Goal: Task Accomplishment & Management: Use online tool/utility

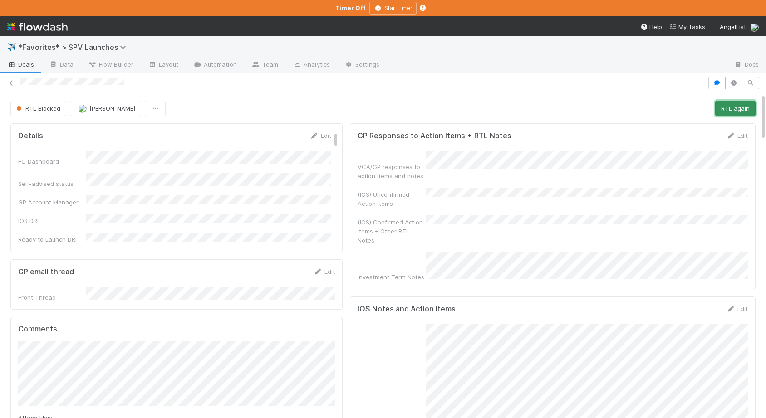
click at [732, 104] on button "RTL again" at bounding box center [735, 108] width 40 height 15
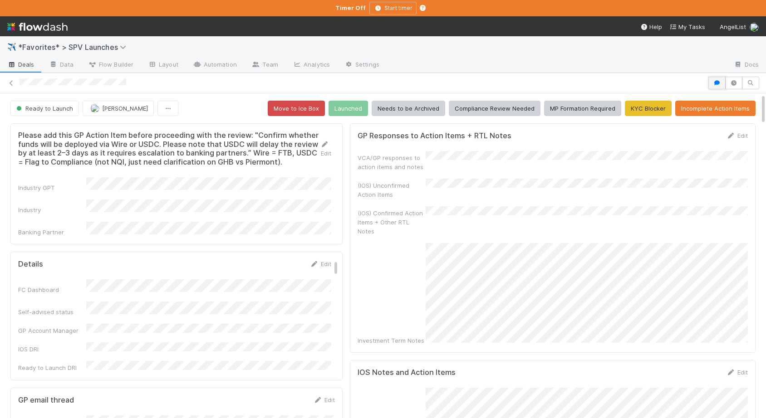
click at [718, 85] on icon "button" at bounding box center [716, 82] width 9 height 5
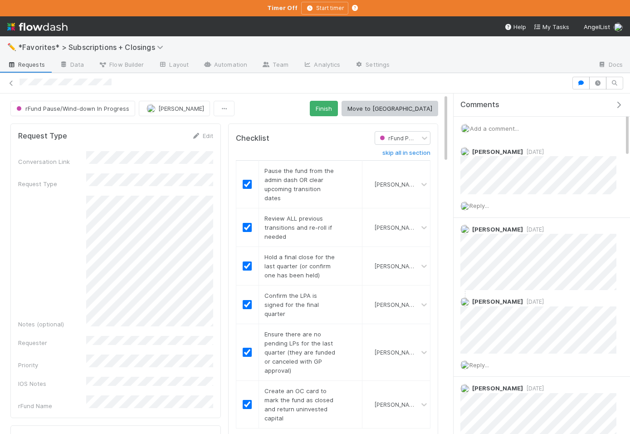
click at [621, 99] on div "Comments" at bounding box center [542, 104] width 176 height 23
click at [620, 103] on icon "button" at bounding box center [618, 104] width 9 height 7
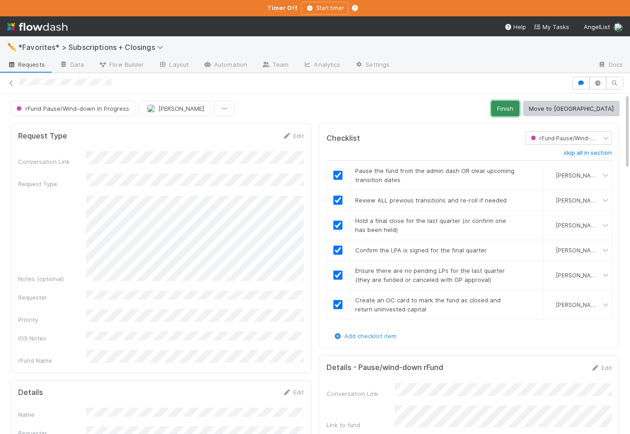
click at [519, 112] on button "Finish" at bounding box center [505, 108] width 28 height 15
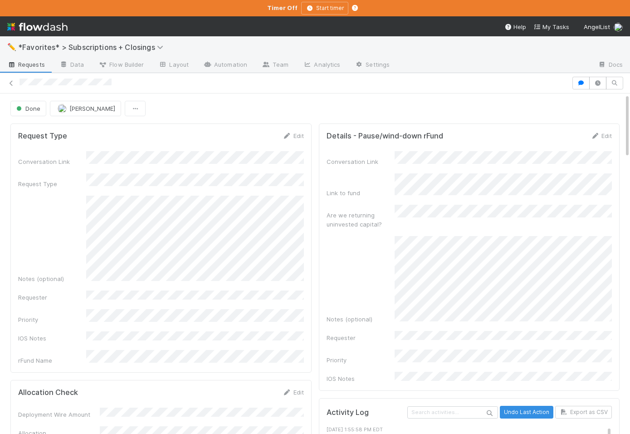
click at [31, 59] on link "Requests" at bounding box center [26, 65] width 52 height 15
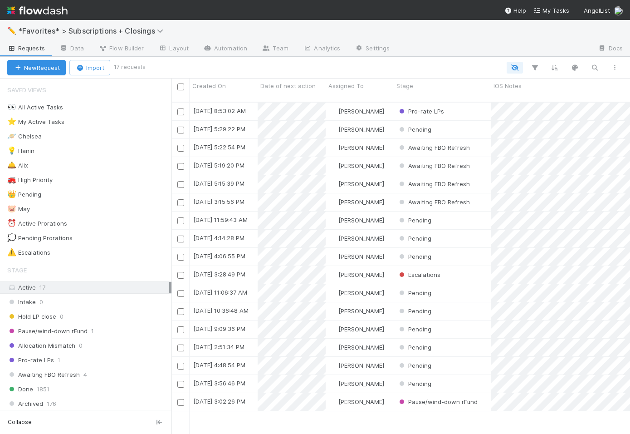
scroll to position [339, 459]
click at [53, 160] on div "🛎️ Alix 2" at bounding box center [89, 165] width 164 height 11
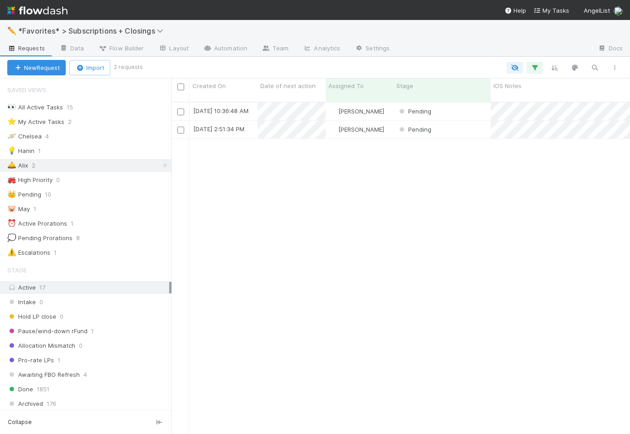
scroll to position [339, 459]
click at [49, 29] on span "*Favorites* > Subscriptions + Closings" at bounding box center [93, 30] width 150 height 9
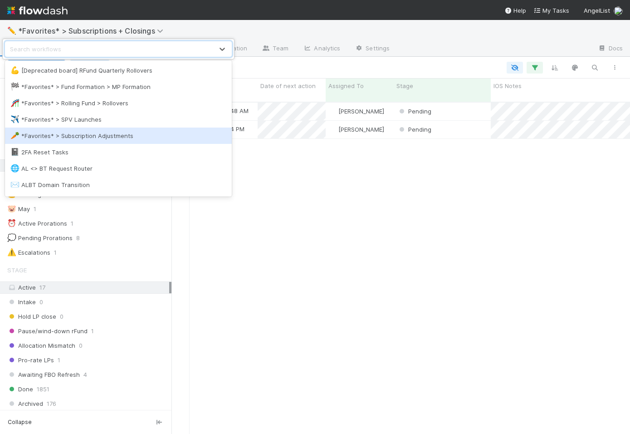
click at [70, 133] on div "🥕 *Favorites* > Subscription Adjustments" at bounding box center [118, 135] width 216 height 9
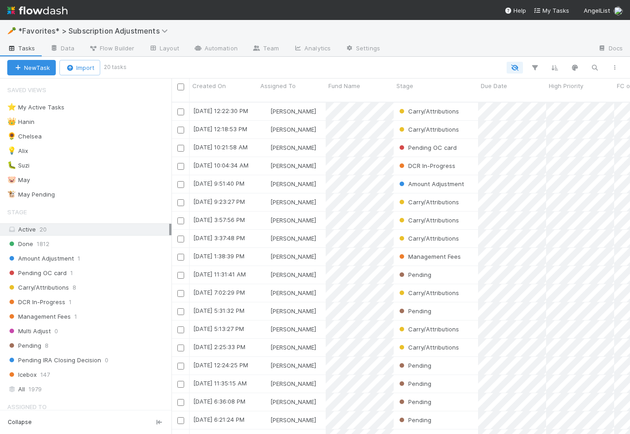
scroll to position [339, 459]
click at [94, 145] on div "💡 Alix 2" at bounding box center [89, 150] width 164 height 11
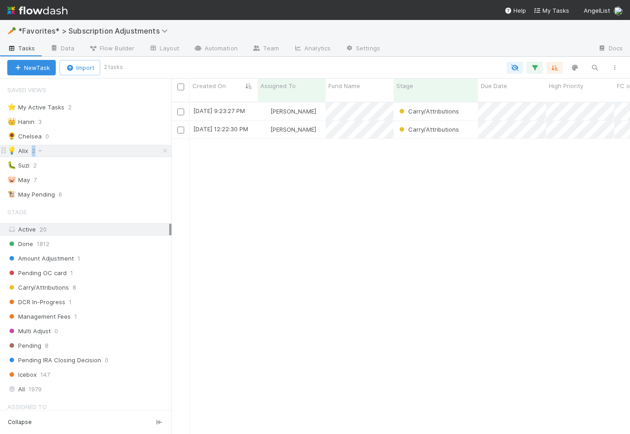
scroll to position [339, 459]
click at [104, 27] on span "*Favorites* > Subscription Adjustments" at bounding box center [95, 30] width 154 height 9
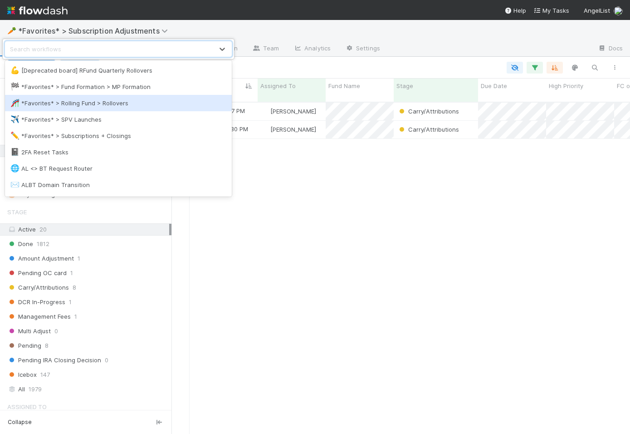
click at [89, 116] on div "✈️ *Favorites* > SPV Launches" at bounding box center [118, 119] width 216 height 9
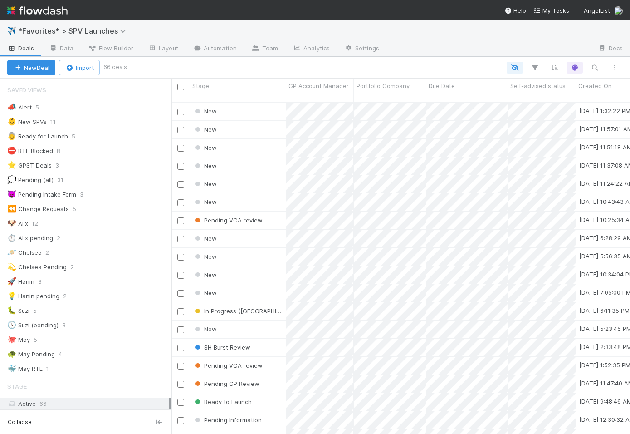
scroll to position [339, 459]
click at [86, 225] on div "🐶 Alix 12" at bounding box center [89, 223] width 164 height 11
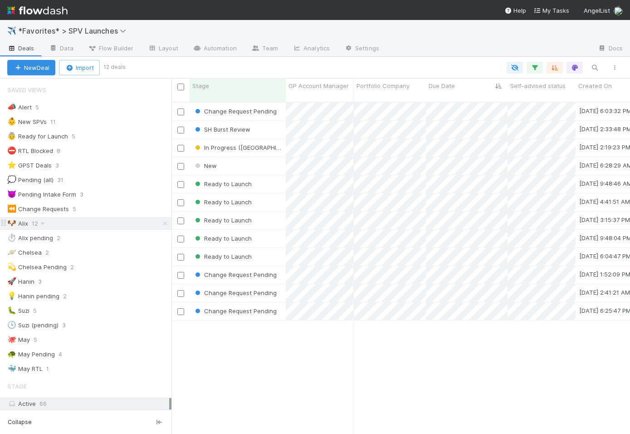
scroll to position [339, 459]
click at [273, 175] on div "Ready to Launch" at bounding box center [238, 184] width 96 height 18
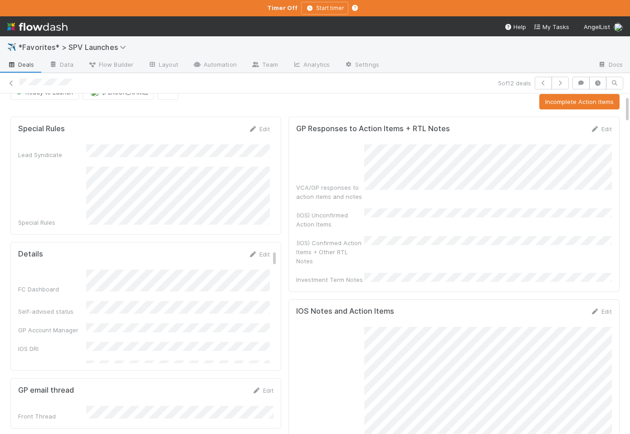
scroll to position [19, 0]
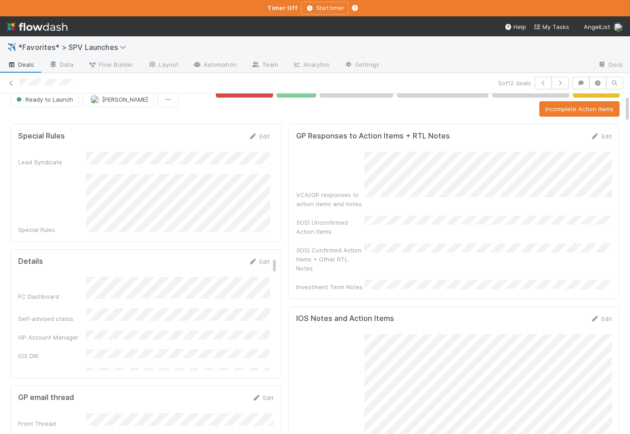
click at [400, 246] on div "(IOS) Confirmed Action Items + Other RTL Notes" at bounding box center [454, 257] width 316 height 29
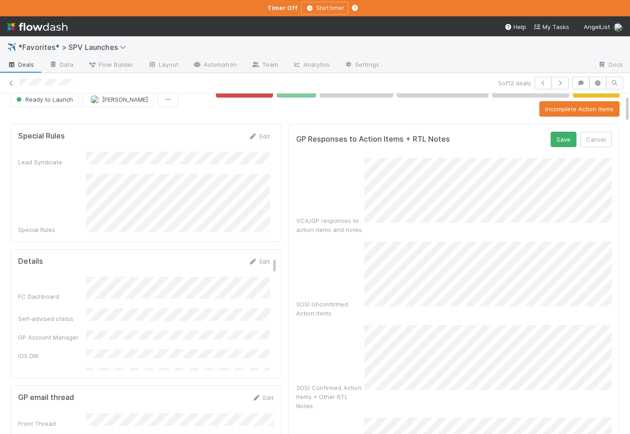
click at [431, 265] on div "VCA/GP responses to action items and notes (IOS) Unconfirmed Action Items (IOS)…" at bounding box center [454, 321] width 316 height 327
click at [561, 148] on form "GP Responses to Action Items + RTL Notes Save Cancel VCA/GP responses to action…" at bounding box center [454, 308] width 316 height 353
click at [562, 135] on button "Save" at bounding box center [564, 139] width 26 height 15
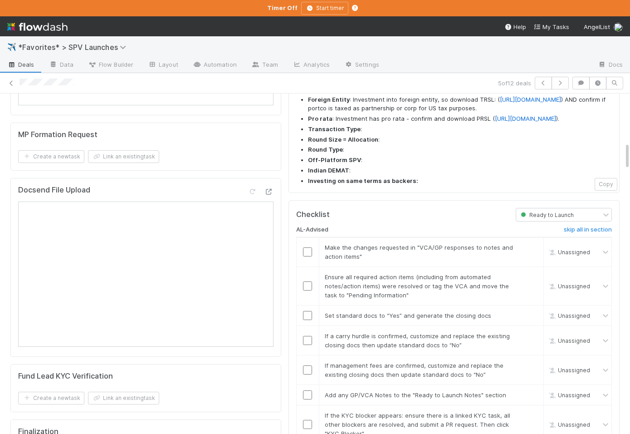
scroll to position [709, 0]
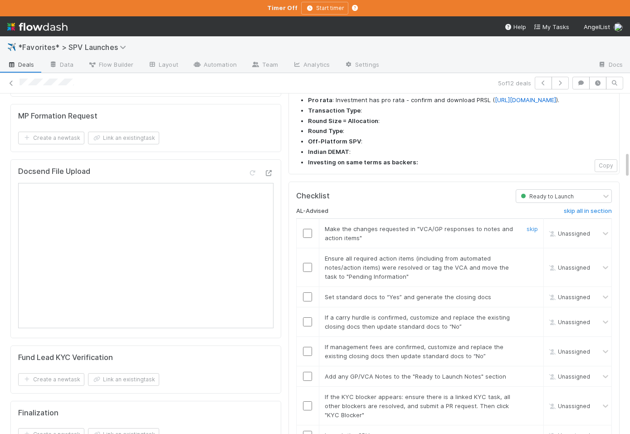
click at [308, 227] on td at bounding box center [307, 232] width 23 height 29
click at [308, 229] on input "checkbox" at bounding box center [307, 233] width 9 height 9
click at [308, 263] on input "checkbox" at bounding box center [307, 267] width 9 height 9
click at [535, 313] on link "skip" at bounding box center [532, 316] width 11 height 7
click at [535, 343] on link "skip" at bounding box center [532, 346] width 11 height 7
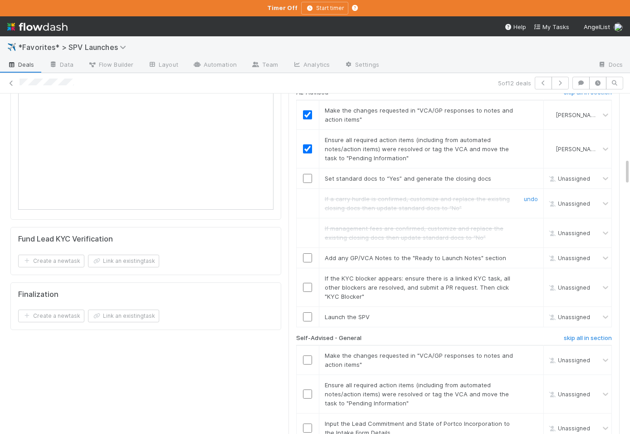
scroll to position [835, 0]
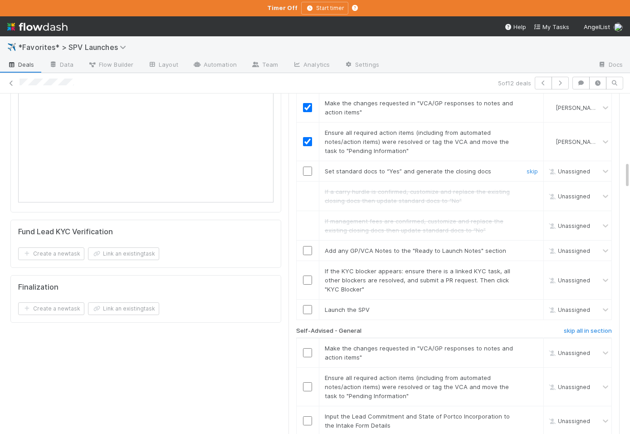
click at [310, 166] on input "checkbox" at bounding box center [307, 170] width 9 height 9
click at [308, 246] on input "checkbox" at bounding box center [307, 250] width 9 height 9
click at [529, 267] on link "skip" at bounding box center [532, 270] width 11 height 7
click at [571, 327] on h6 "skip all in section" at bounding box center [588, 330] width 48 height 7
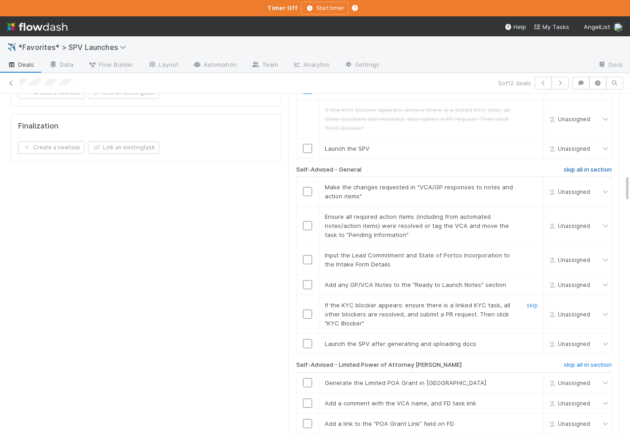
scroll to position [996, 0]
click at [567, 360] on h6 "skip all in section" at bounding box center [588, 363] width 48 height 7
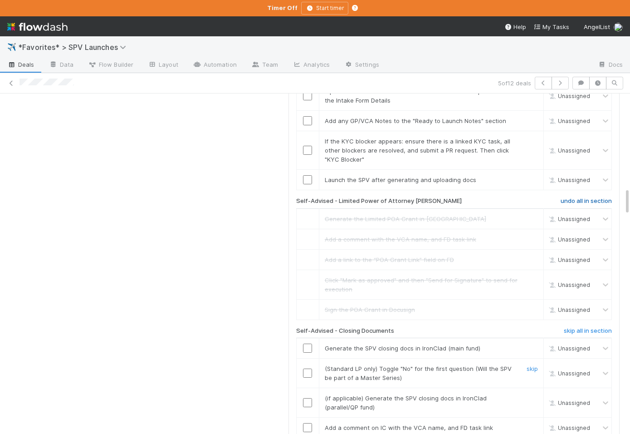
scroll to position [1160, 0]
click at [568, 327] on h6 "skip all in section" at bounding box center [588, 330] width 48 height 7
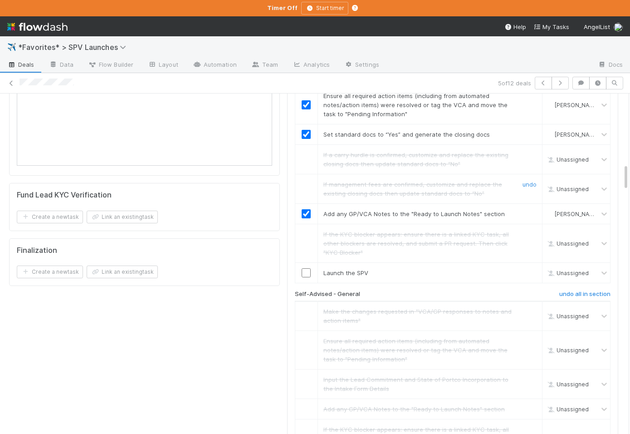
scroll to position [859, 0]
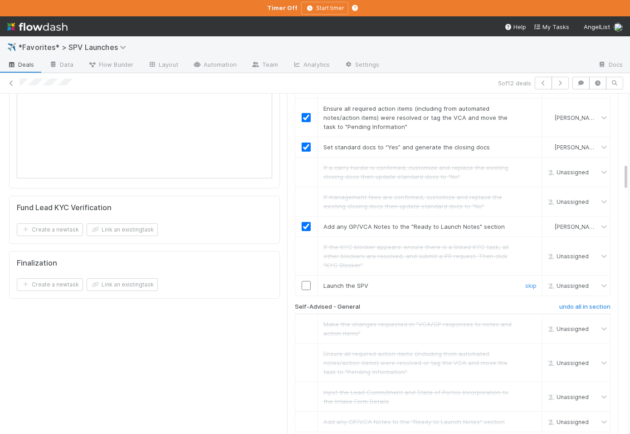
click at [303, 281] on input "checkbox" at bounding box center [306, 285] width 9 height 9
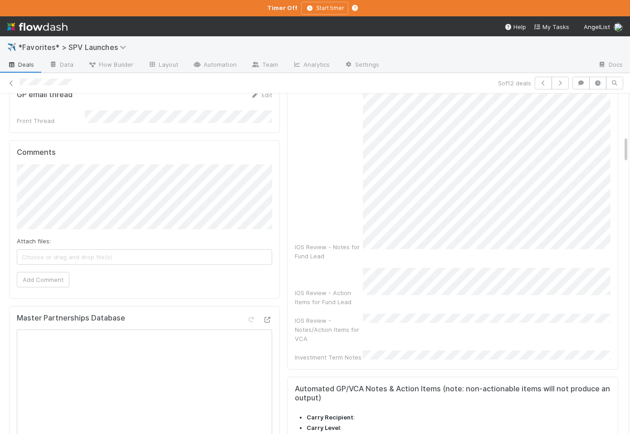
scroll to position [0, 0]
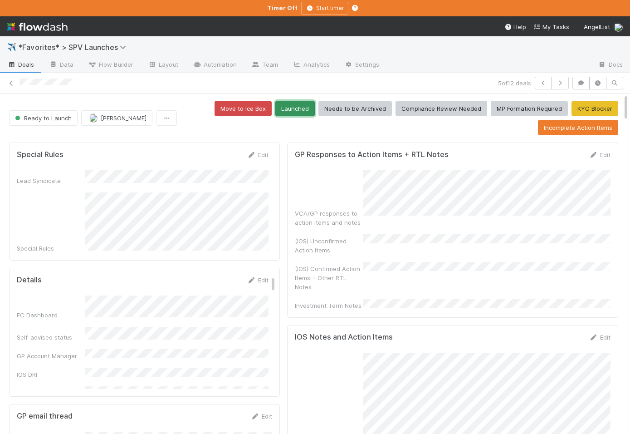
click at [308, 107] on button "Launched" at bounding box center [294, 108] width 39 height 15
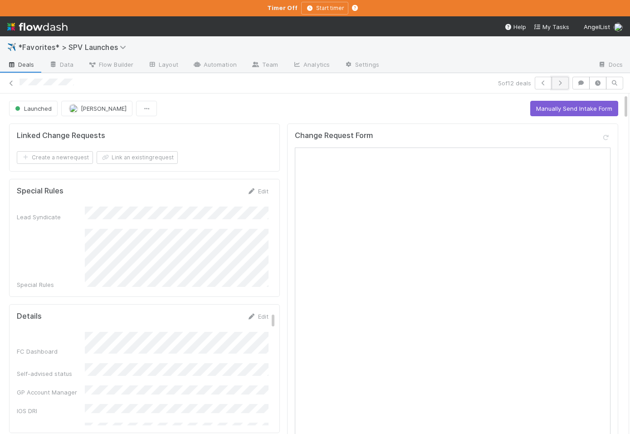
click at [562, 83] on icon "button" at bounding box center [560, 82] width 9 height 5
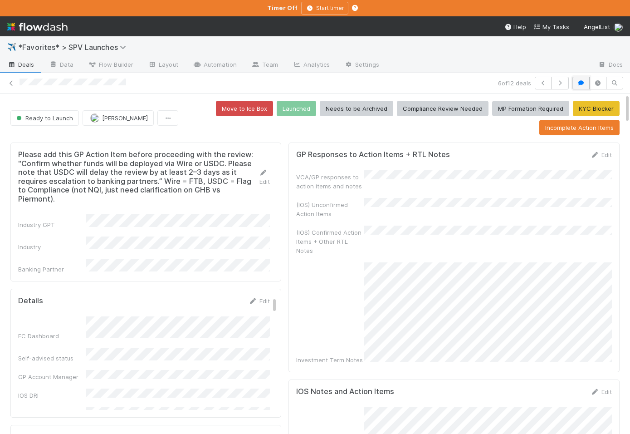
click at [585, 82] on icon "button" at bounding box center [580, 82] width 9 height 5
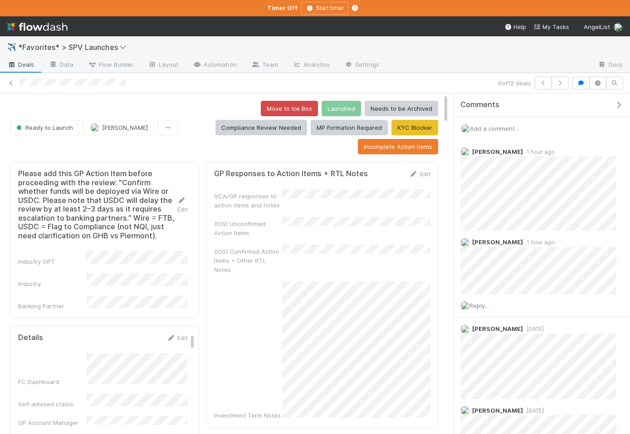
click at [620, 104] on icon "button" at bounding box center [618, 104] width 9 height 7
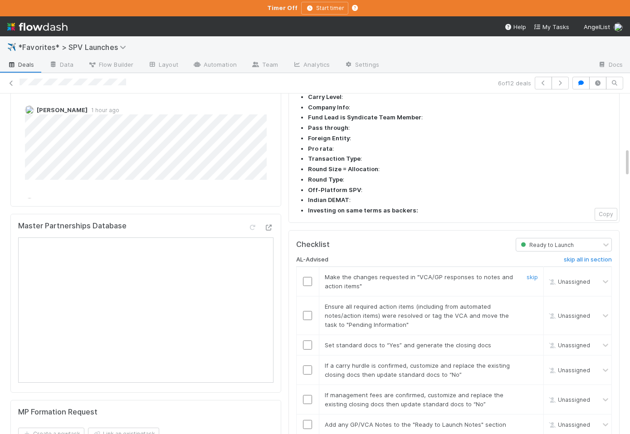
scroll to position [617, 0]
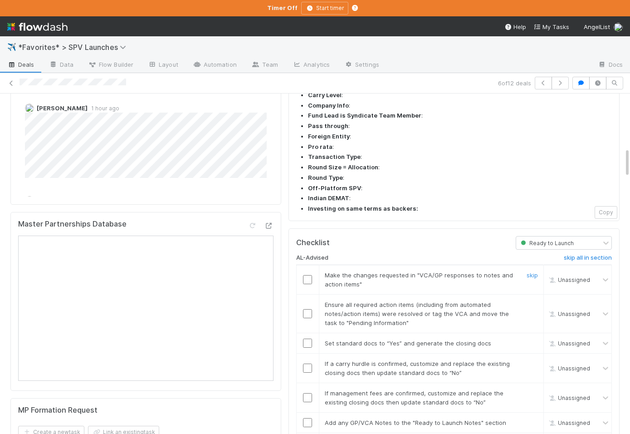
click at [526, 270] on div "skip" at bounding box center [530, 279] width 27 height 18
click at [527, 271] on link "skip" at bounding box center [532, 274] width 11 height 7
click at [309, 309] on input "checkbox" at bounding box center [307, 313] width 9 height 9
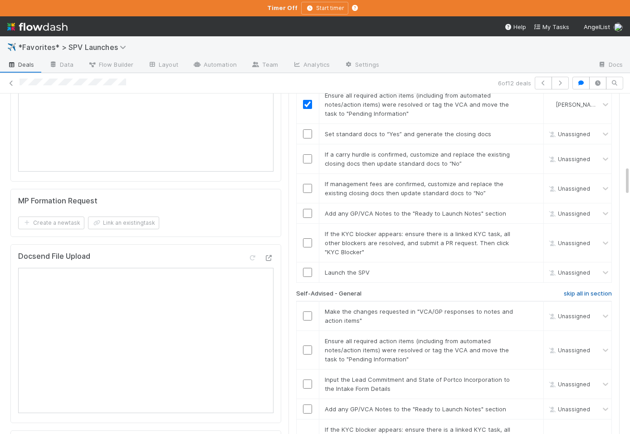
click at [575, 290] on h6 "skip all in section" at bounding box center [588, 293] width 48 height 7
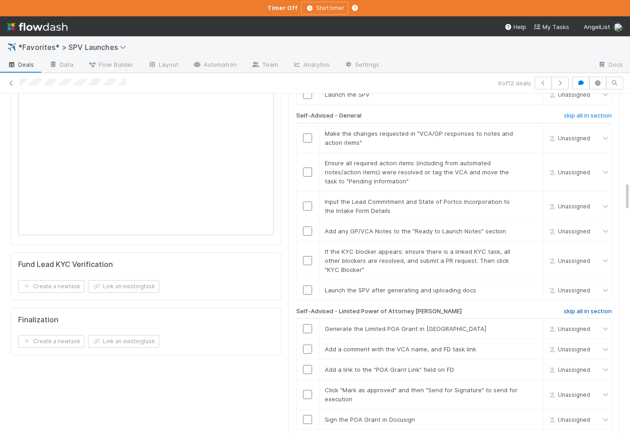
click at [573, 308] on h6 "skip all in section" at bounding box center [588, 311] width 48 height 7
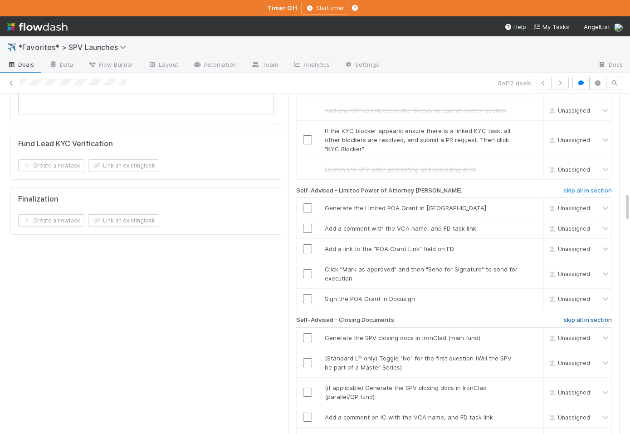
scroll to position [1125, 0]
click at [570, 316] on h6 "skip all in section" at bounding box center [588, 319] width 48 height 7
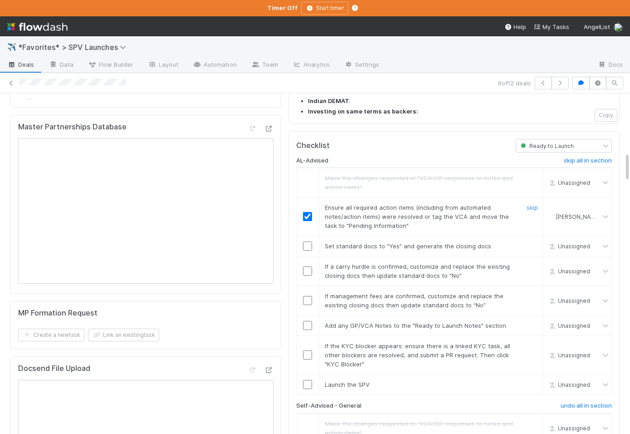
scroll to position [717, 0]
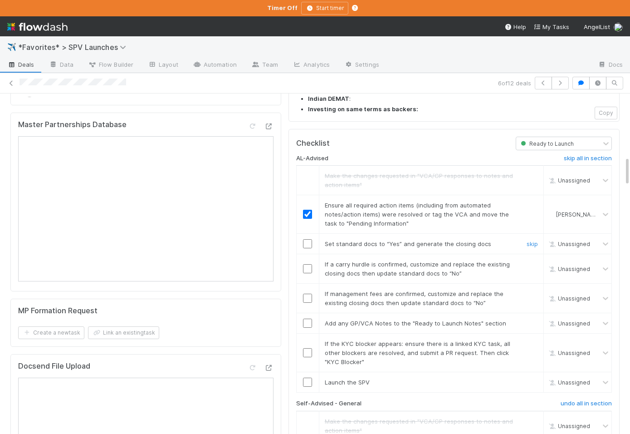
click at [309, 239] on input "checkbox" at bounding box center [307, 243] width 9 height 9
click at [534, 260] on link "skip" at bounding box center [532, 263] width 11 height 7
click at [529, 290] on link "skip" at bounding box center [532, 293] width 11 height 7
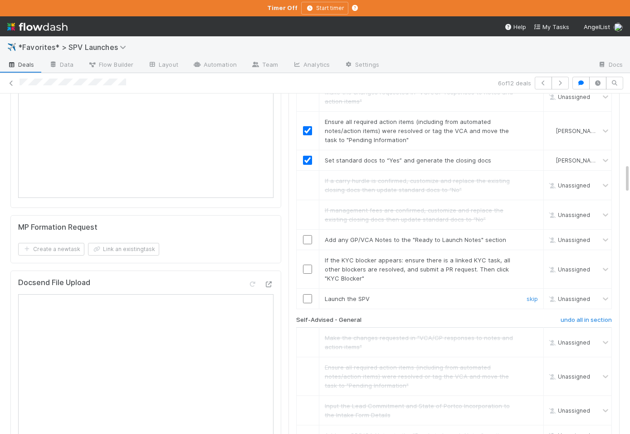
scroll to position [801, 0]
click at [531, 235] on link "skip" at bounding box center [532, 238] width 11 height 7
click at [529, 255] on link "skip" at bounding box center [532, 258] width 11 height 7
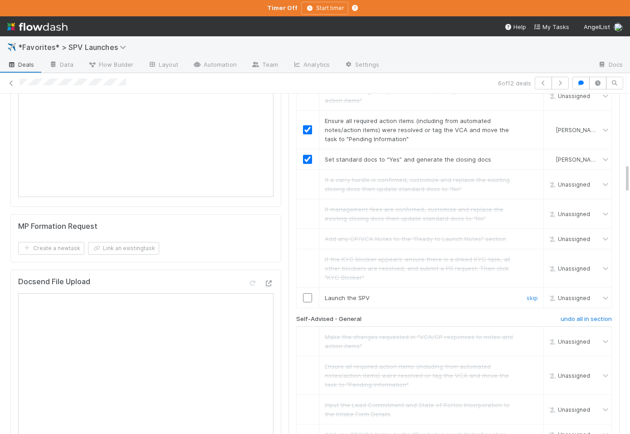
click at [306, 293] on input "checkbox" at bounding box center [307, 297] width 9 height 9
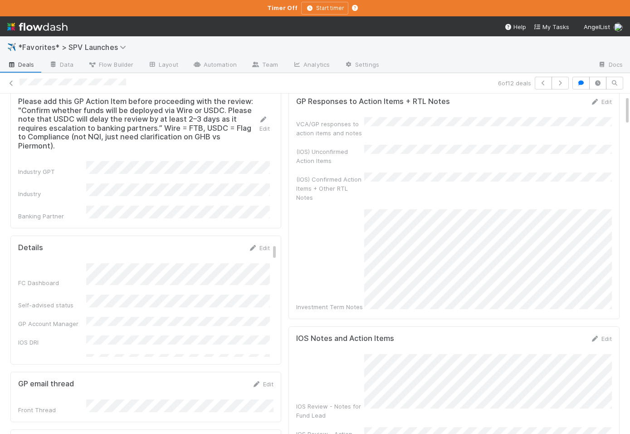
scroll to position [0, 0]
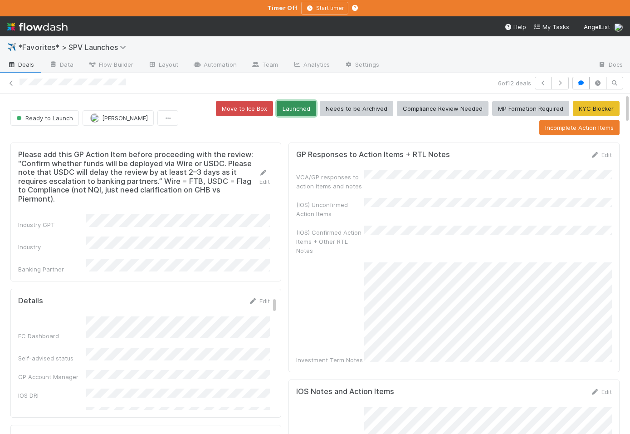
click at [314, 115] on button "Launched" at bounding box center [296, 108] width 39 height 15
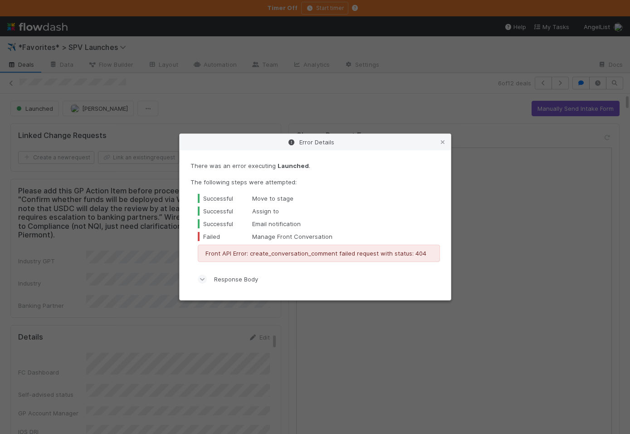
click at [314, 115] on div "Error Details There was an error executing Launched . The following steps were …" at bounding box center [315, 217] width 630 height 434
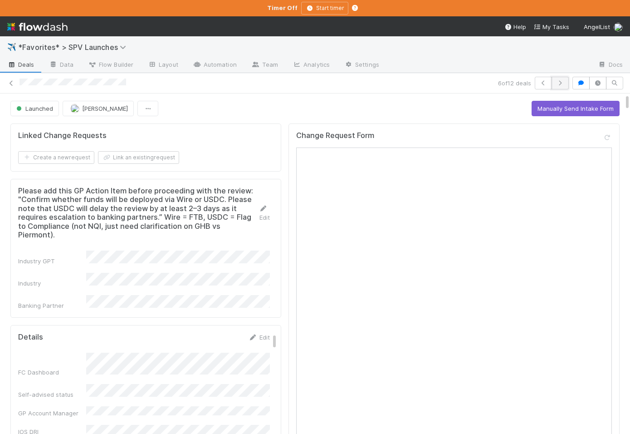
click at [561, 80] on icon "button" at bounding box center [560, 82] width 9 height 5
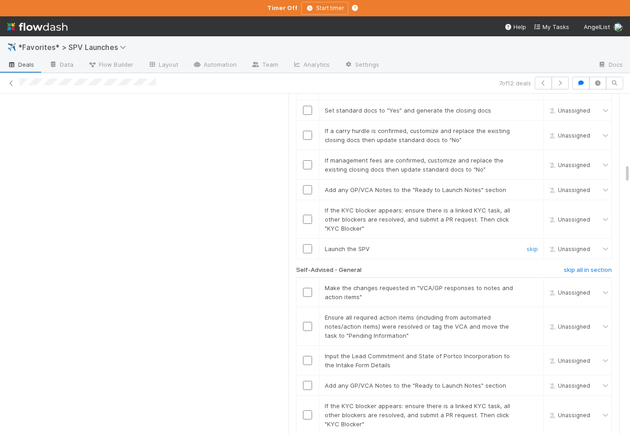
scroll to position [1238, 0]
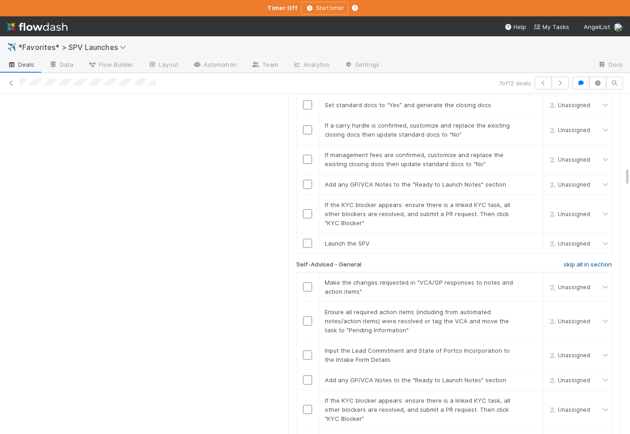
click at [566, 261] on h6 "skip all in section" at bounding box center [588, 264] width 48 height 7
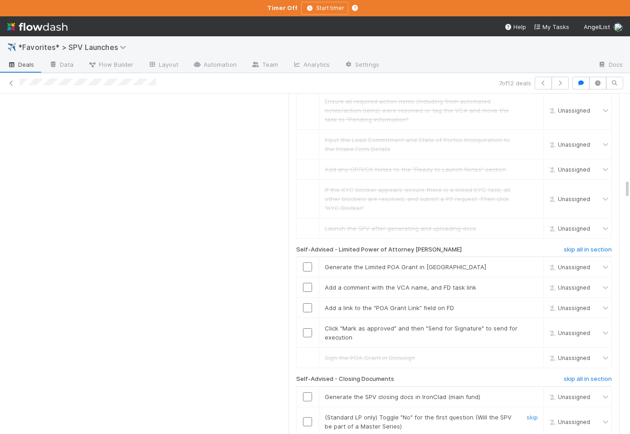
scroll to position [1453, 0]
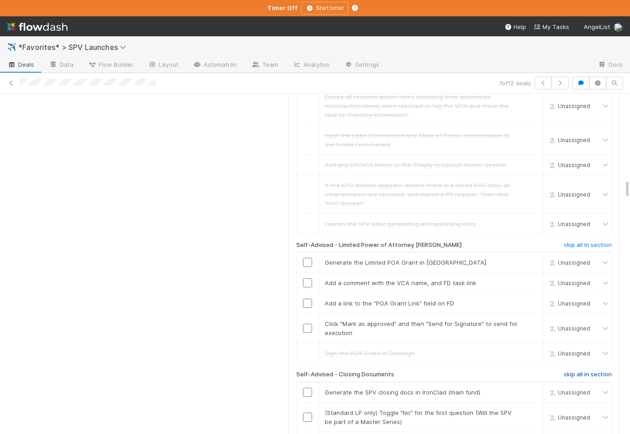
click at [568, 371] on h6 "skip all in section" at bounding box center [588, 374] width 48 height 7
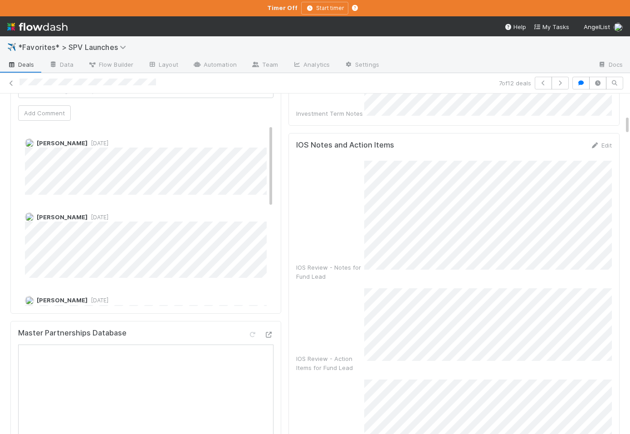
scroll to position [383, 0]
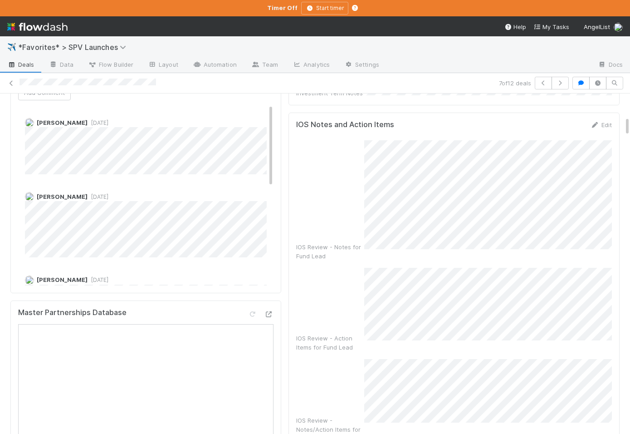
click at [311, 183] on div "IOS Review - Notes for Fund Lead" at bounding box center [454, 200] width 316 height 120
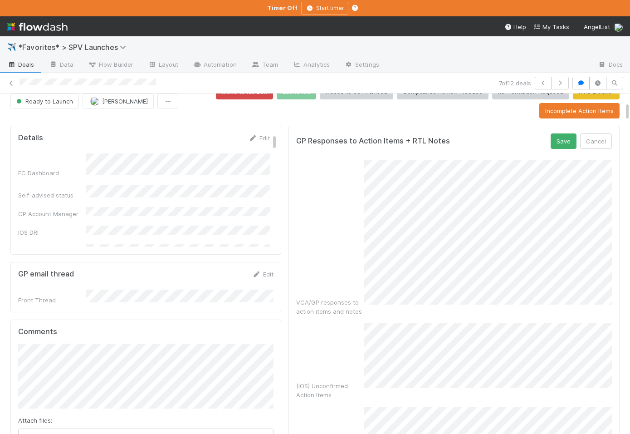
scroll to position [0, 0]
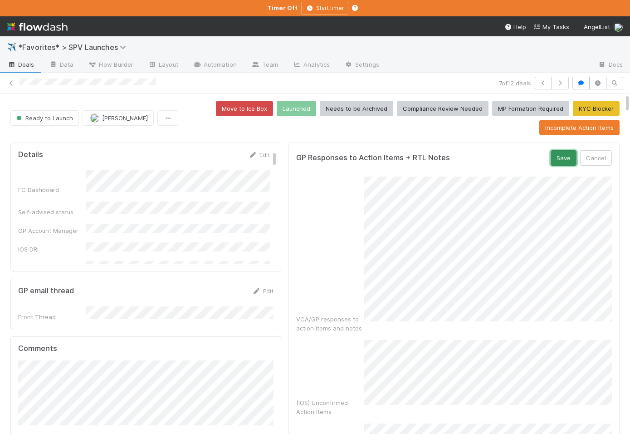
click at [558, 154] on button "Save" at bounding box center [564, 157] width 26 height 15
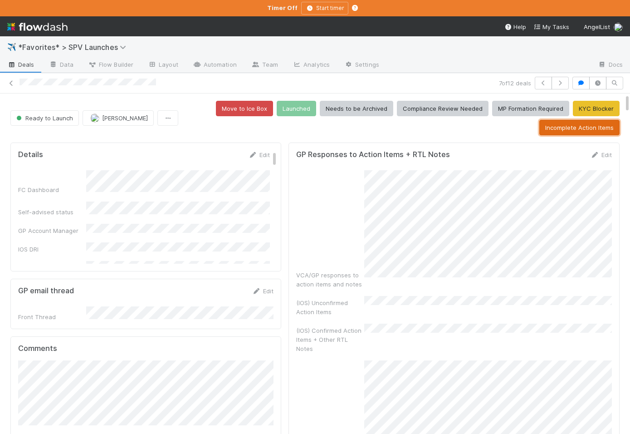
click at [562, 130] on button "Incomplete Action Items" at bounding box center [579, 127] width 80 height 15
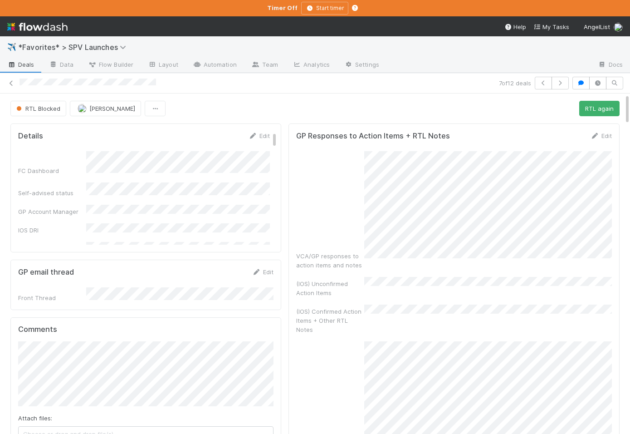
click at [27, 66] on span "Deals" at bounding box center [20, 64] width 27 height 9
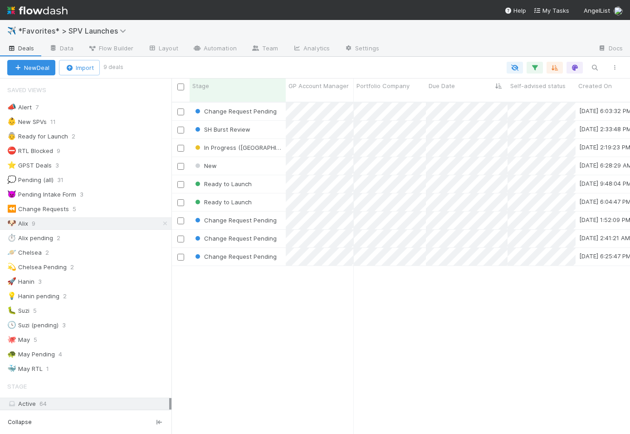
scroll to position [0, 0]
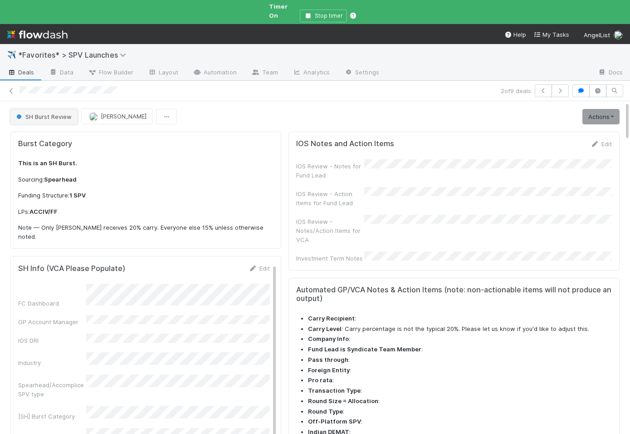
click at [59, 112] on button "SH Burst Review" at bounding box center [43, 116] width 67 height 15
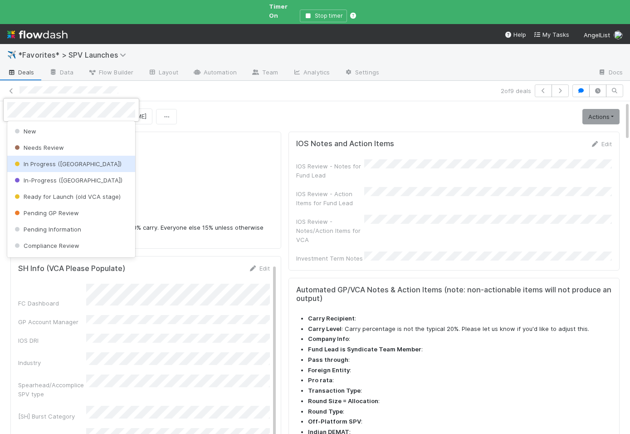
click at [63, 163] on span "In Progress (PA)" at bounding box center [67, 163] width 109 height 7
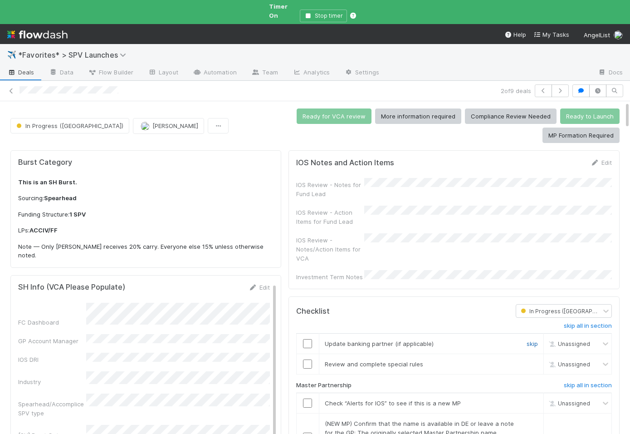
click at [533, 340] on link "skip" at bounding box center [532, 343] width 11 height 7
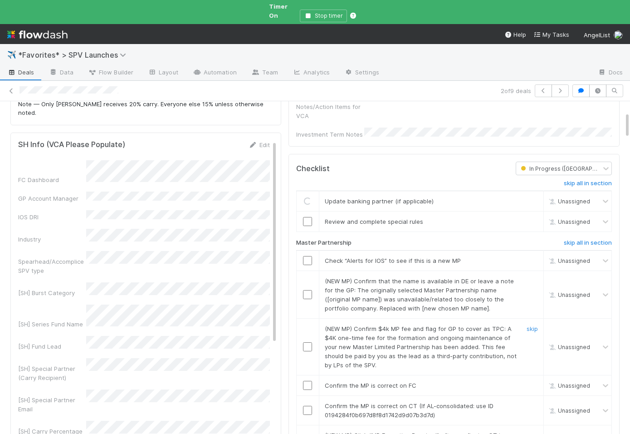
scroll to position [145, 0]
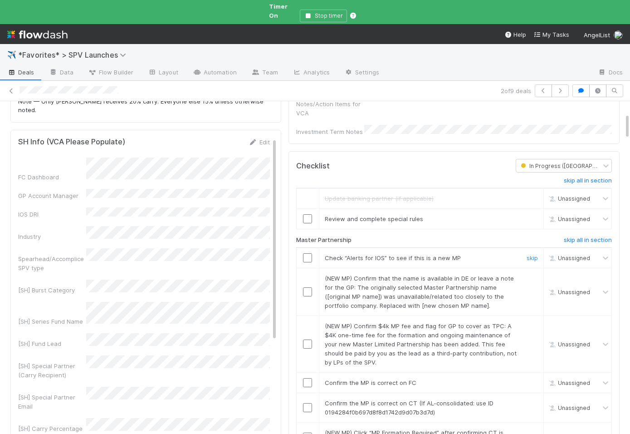
click at [308, 253] on input "checkbox" at bounding box center [307, 257] width 9 height 9
click at [531, 274] on link "skip" at bounding box center [532, 277] width 11 height 7
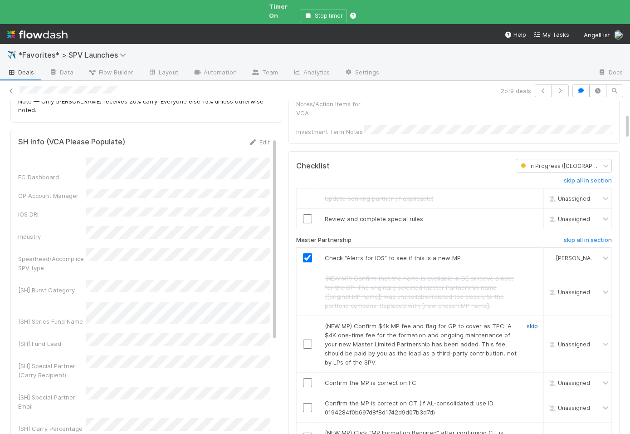
click at [529, 322] on link "skip" at bounding box center [532, 325] width 11 height 7
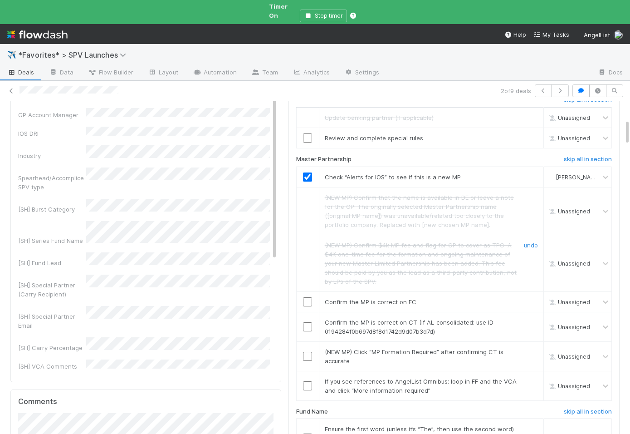
scroll to position [227, 0]
click at [309, 296] on input "checkbox" at bounding box center [307, 300] width 9 height 9
click at [534, 347] on link "skip" at bounding box center [532, 350] width 11 height 7
click at [534, 376] on link "skip" at bounding box center [532, 379] width 11 height 7
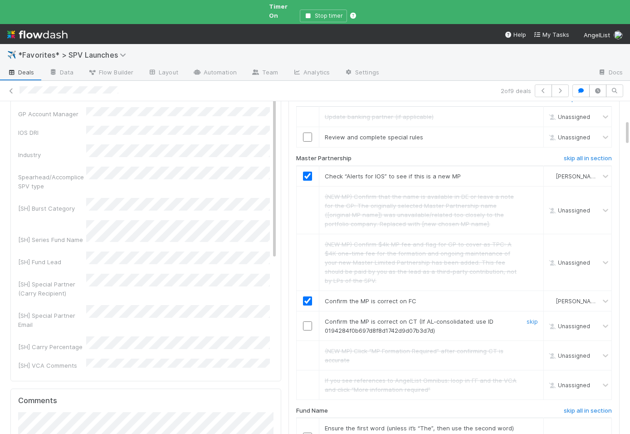
click at [310, 321] on input "checkbox" at bounding box center [307, 325] width 9 height 9
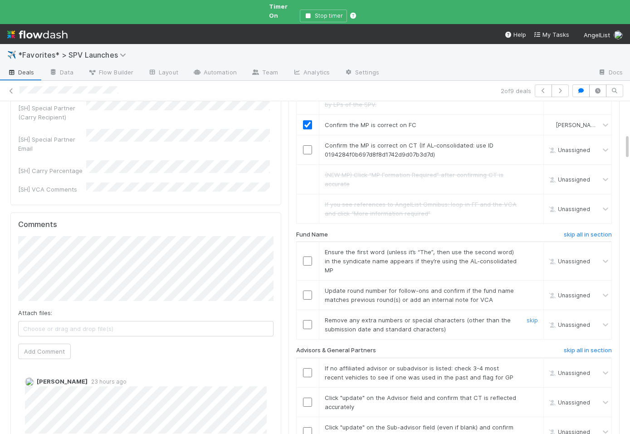
scroll to position [406, 0]
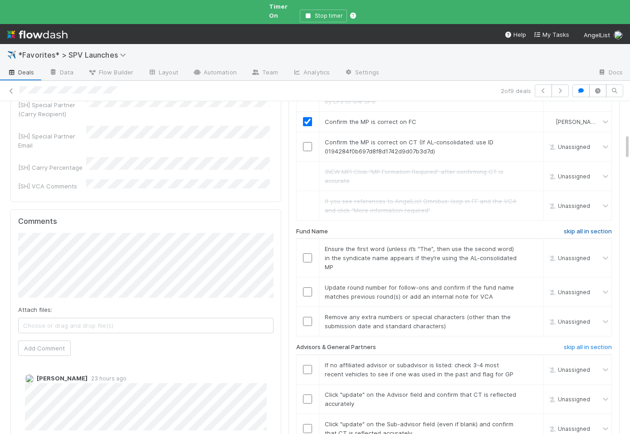
click at [569, 228] on h6 "skip all in section" at bounding box center [588, 231] width 48 height 7
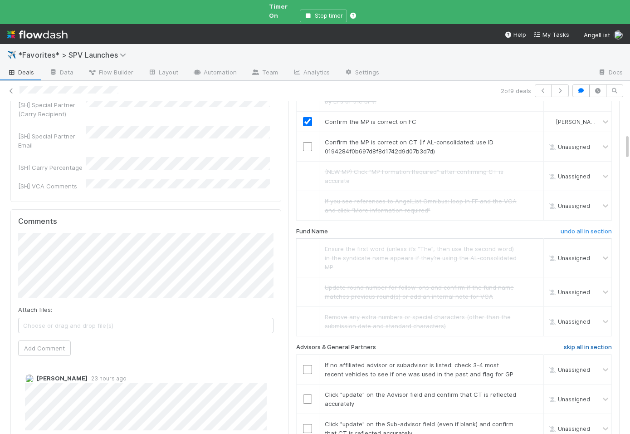
click at [578, 343] on h6 "skip all in section" at bounding box center [588, 346] width 48 height 7
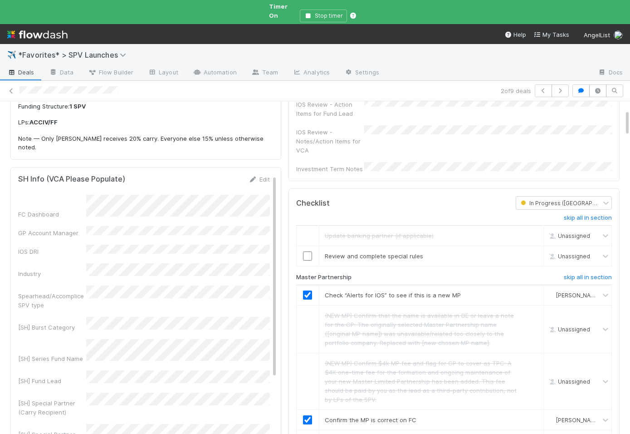
scroll to position [102, 0]
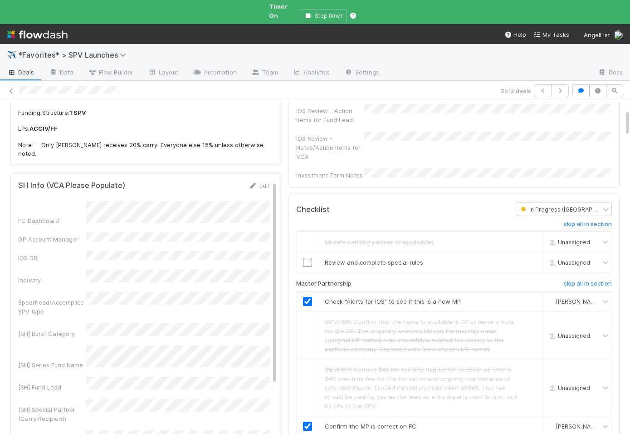
checkbox input "true"
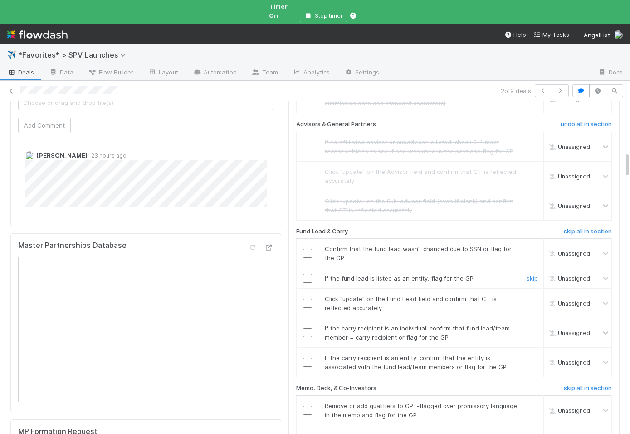
scroll to position [643, 0]
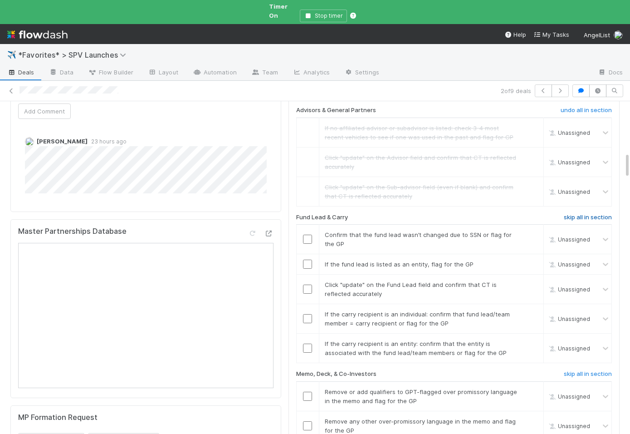
click at [574, 214] on h6 "skip all in section" at bounding box center [588, 217] width 48 height 7
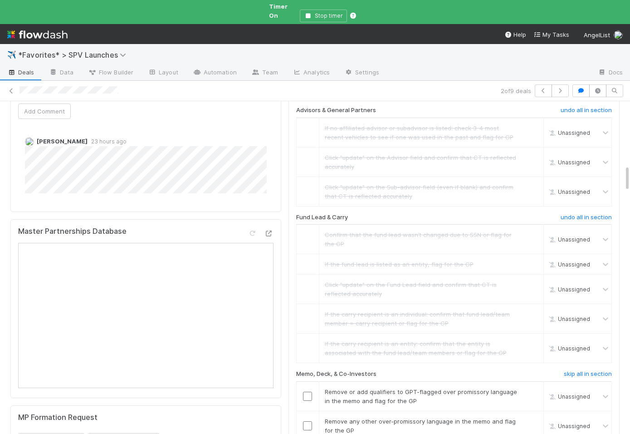
scroll to position [815, 0]
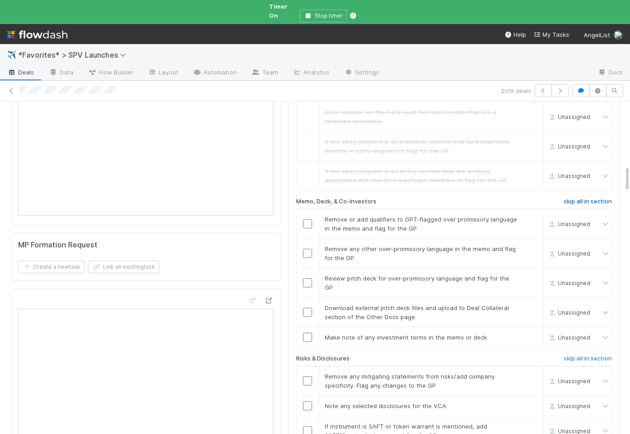
click at [570, 198] on link "skip all in section" at bounding box center [588, 203] width 48 height 11
click at [567, 300] on div "skip all in section Update banking partner (if applicable) Unassigned Review an…" at bounding box center [454, 371] width 316 height 1738
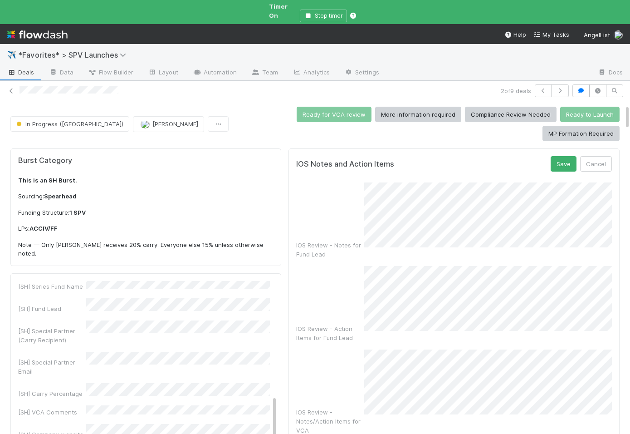
scroll to position [0, 0]
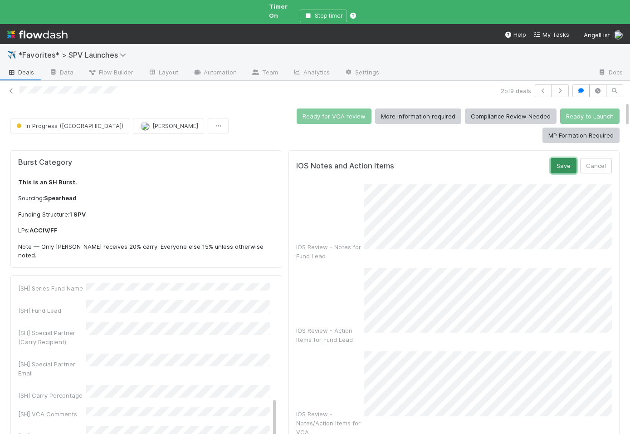
click at [565, 158] on button "Save" at bounding box center [564, 165] width 26 height 15
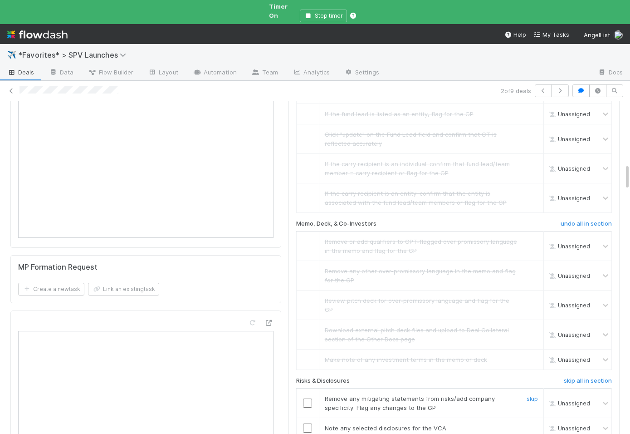
scroll to position [923, 0]
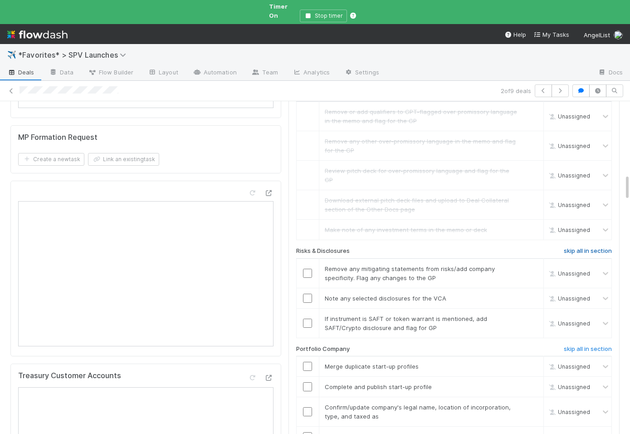
click at [587, 247] on h6 "skip all in section" at bounding box center [588, 250] width 48 height 7
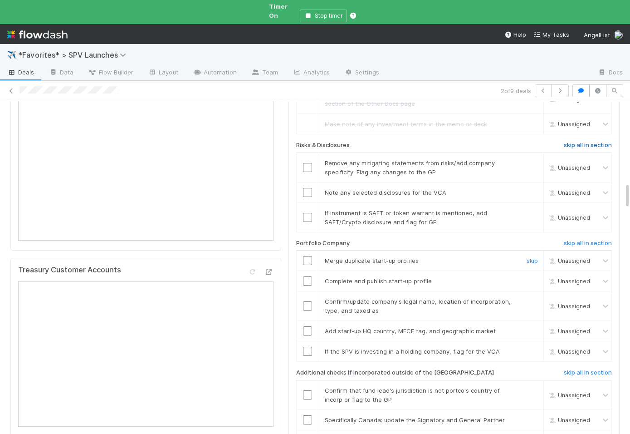
scroll to position [1036, 0]
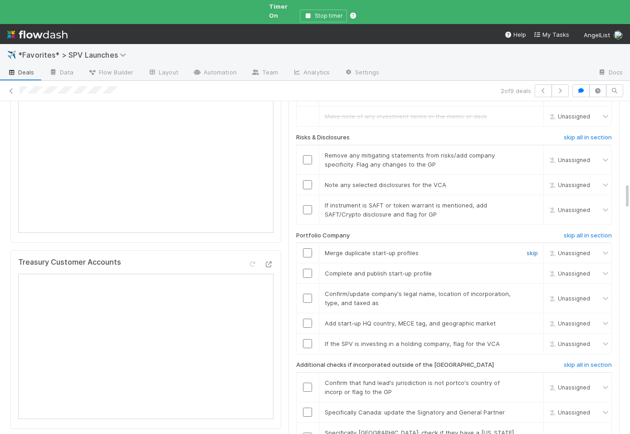
click at [533, 249] on link "skip" at bounding box center [532, 252] width 11 height 7
click at [529, 269] on link "skip" at bounding box center [532, 272] width 11 height 7
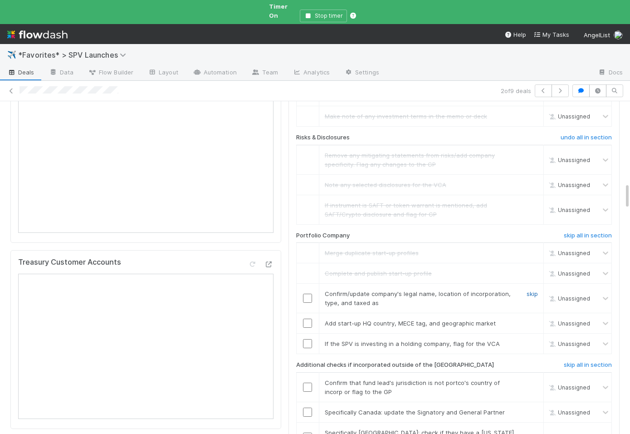
click at [533, 290] on link "skip" at bounding box center [532, 293] width 11 height 7
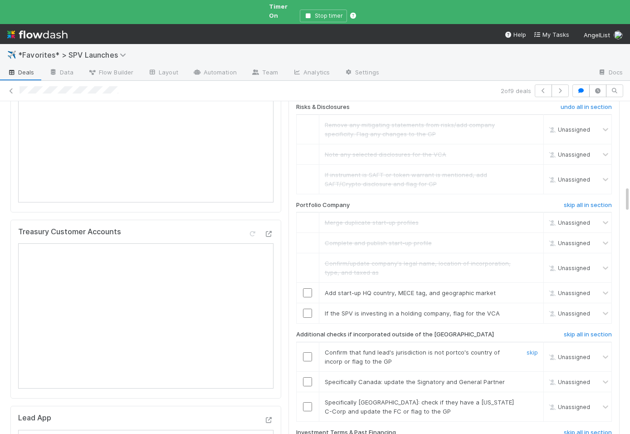
scroll to position [1074, 0]
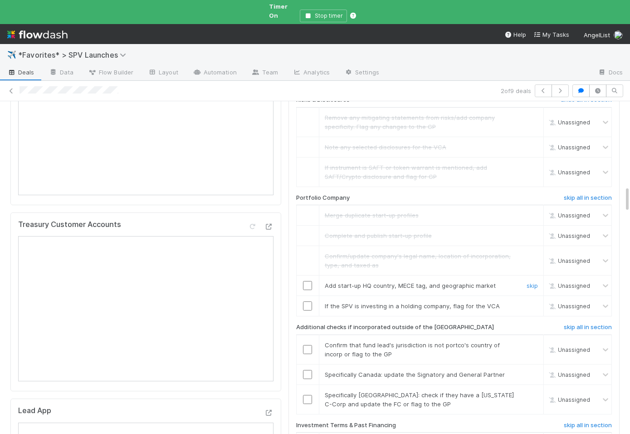
click at [305, 281] on input "checkbox" at bounding box center [307, 285] width 9 height 9
click at [532, 302] on link "skip" at bounding box center [532, 305] width 11 height 7
click at [573, 323] on h6 "skip all in section" at bounding box center [588, 326] width 48 height 7
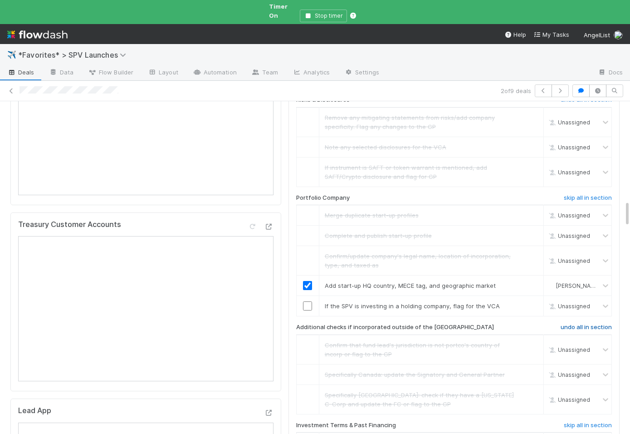
scroll to position [1259, 0]
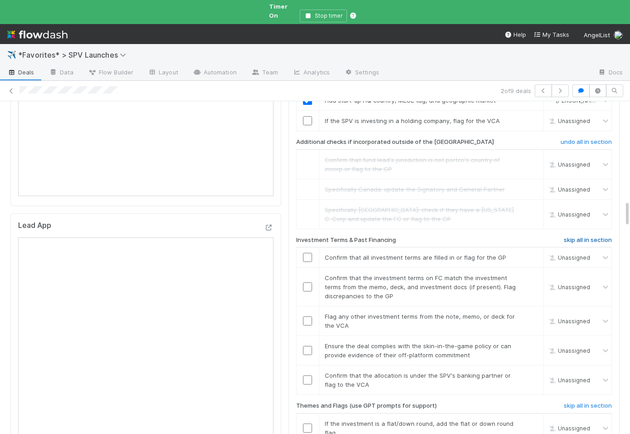
click at [568, 236] on h6 "skip all in section" at bounding box center [588, 239] width 48 height 7
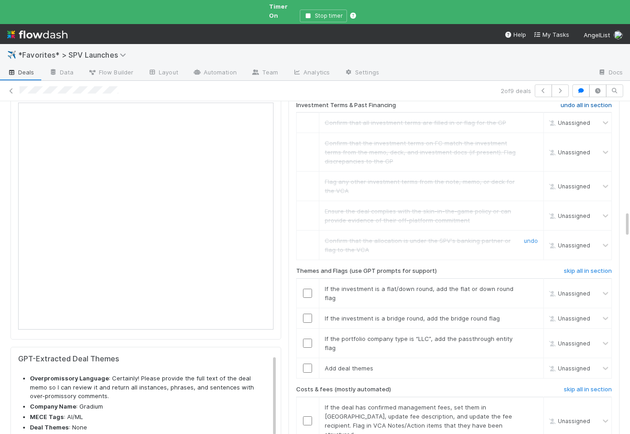
scroll to position [1394, 0]
click at [566, 267] on h6 "skip all in section" at bounding box center [588, 270] width 48 height 7
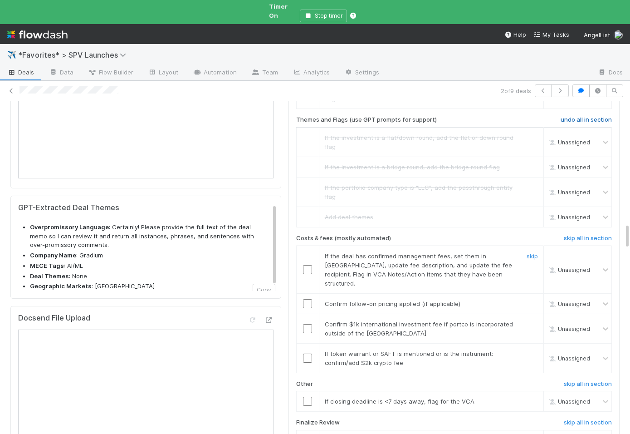
scroll to position [1551, 0]
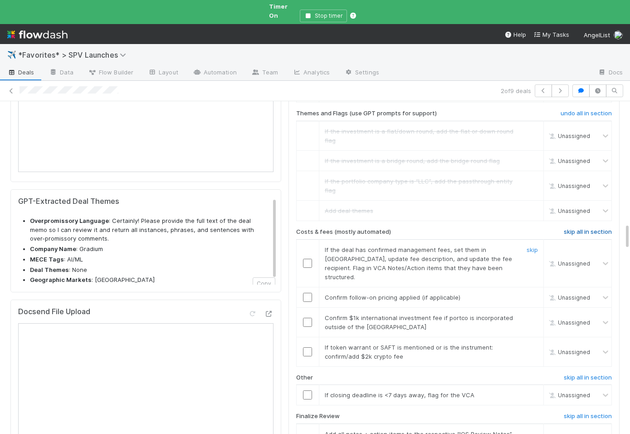
click at [572, 228] on h6 "skip all in section" at bounding box center [588, 231] width 48 height 7
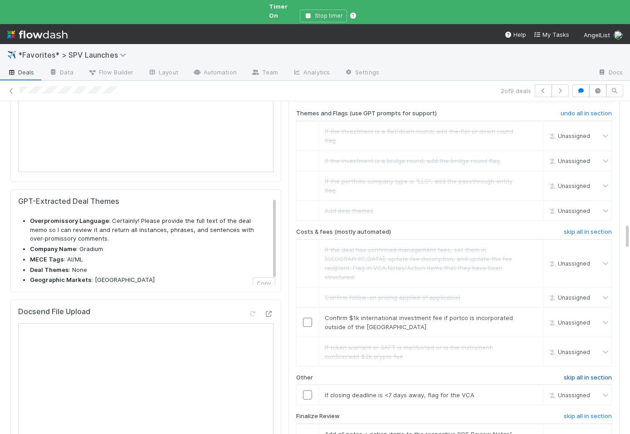
click at [568, 374] on h6 "skip all in section" at bounding box center [588, 377] width 48 height 7
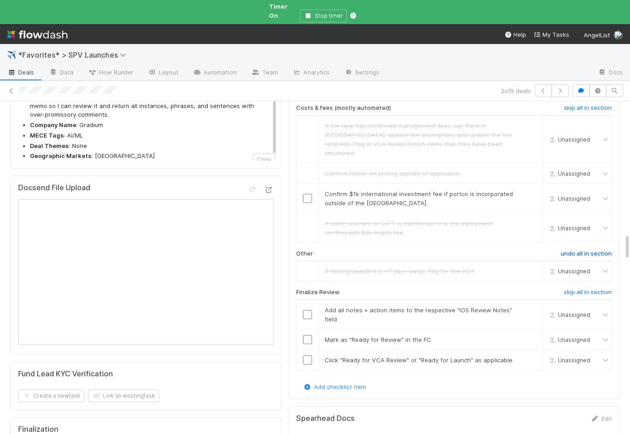
scroll to position [1688, 0]
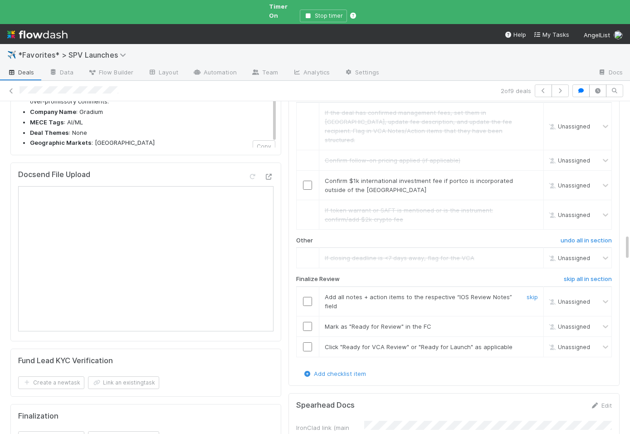
click at [307, 297] on input "checkbox" at bounding box center [307, 301] width 9 height 9
click at [306, 322] on input "checkbox" at bounding box center [307, 326] width 9 height 9
click at [306, 342] on input "checkbox" at bounding box center [307, 346] width 9 height 9
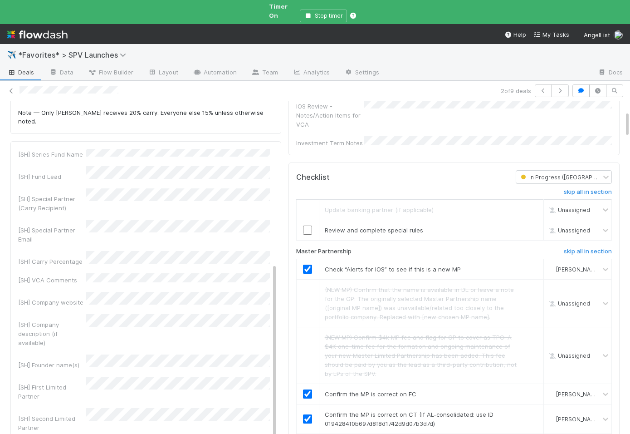
scroll to position [160, 0]
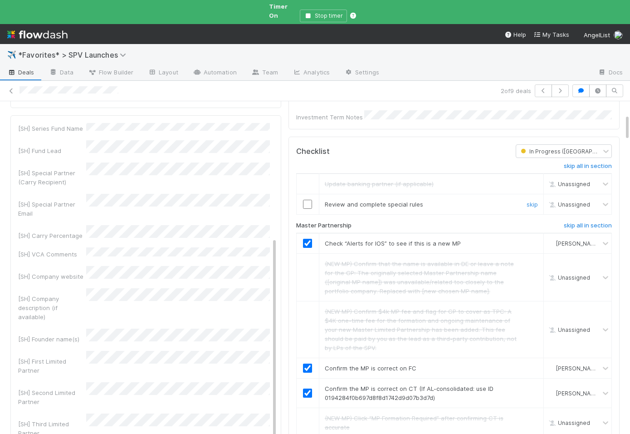
click at [308, 200] on input "checkbox" at bounding box center [307, 204] width 9 height 9
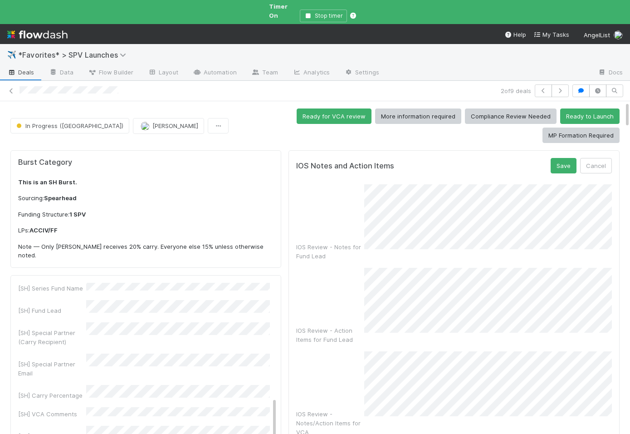
click at [577, 158] on div "Save Cancel" at bounding box center [581, 165] width 61 height 15
click at [565, 158] on button "Save" at bounding box center [564, 165] width 26 height 15
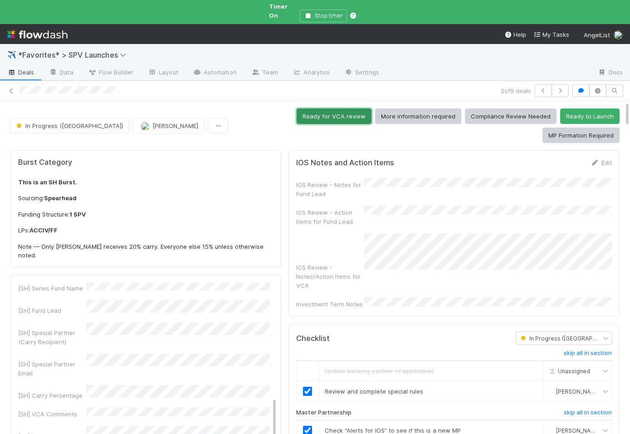
click at [297, 108] on button "Ready for VCA review" at bounding box center [334, 115] width 75 height 15
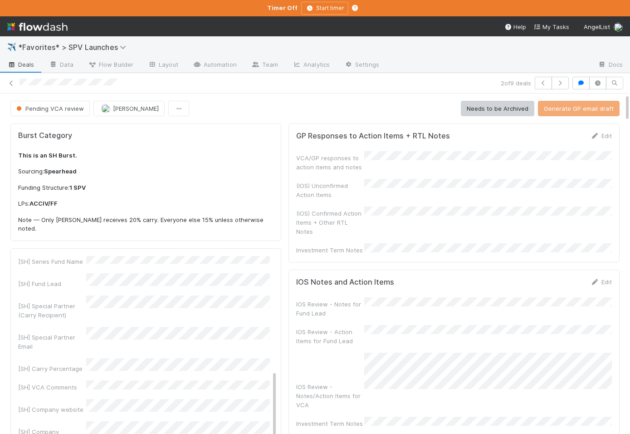
click at [27, 65] on span "Deals" at bounding box center [20, 64] width 27 height 9
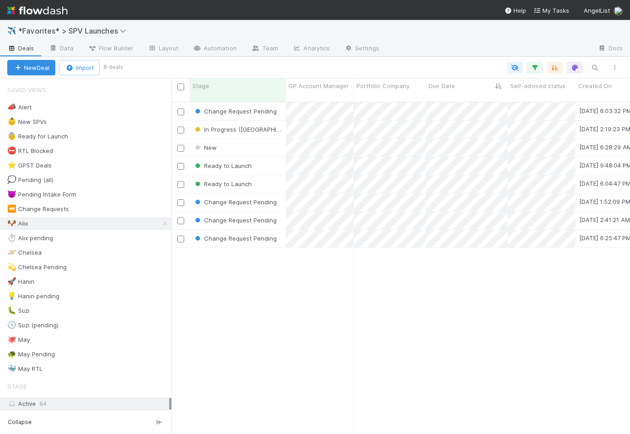
scroll to position [339, 459]
click at [90, 34] on span "*Favorites* > SPV Launches" at bounding box center [74, 30] width 112 height 9
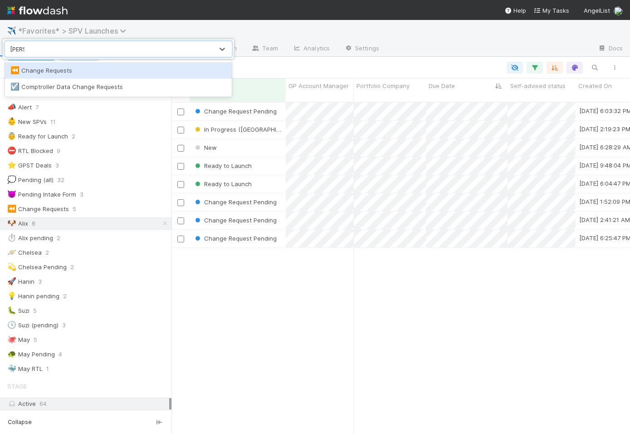
type input "change"
click at [94, 72] on div "⏪ Change Requests" at bounding box center [118, 70] width 216 height 9
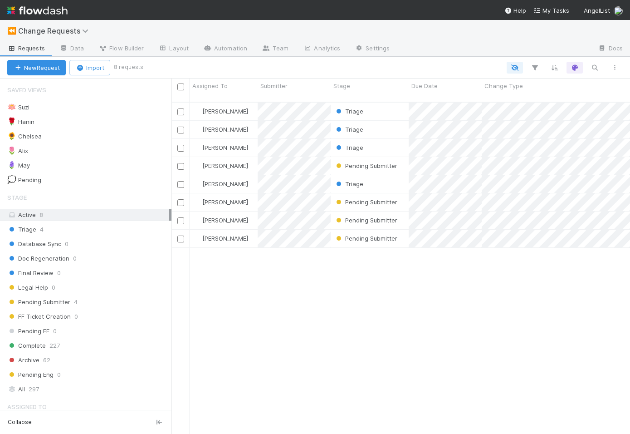
scroll to position [0, 0]
click at [135, 155] on div "🌷 Alix 5" at bounding box center [89, 150] width 164 height 11
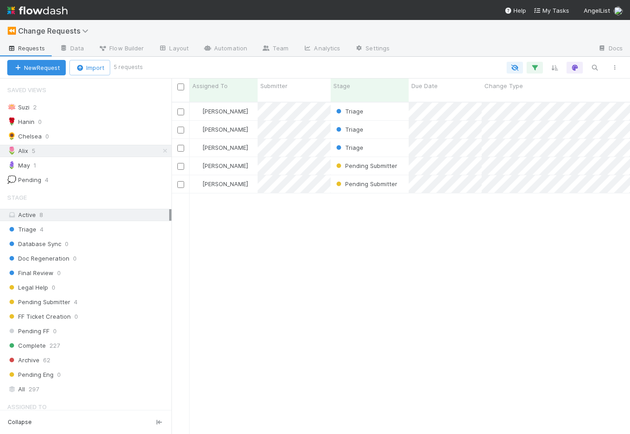
scroll to position [339, 459]
click at [253, 141] on div "[PERSON_NAME]" at bounding box center [224, 148] width 68 height 18
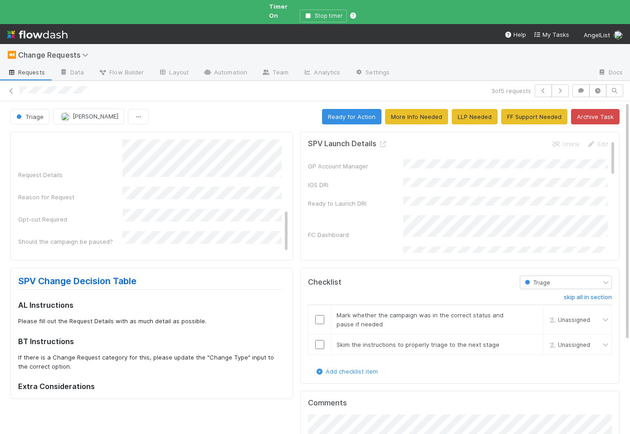
scroll to position [181, 0]
click at [321, 315] on input "checkbox" at bounding box center [319, 319] width 9 height 9
click at [146, 253] on div "FC Status was correct upon task receipt" at bounding box center [150, 263] width 264 height 20
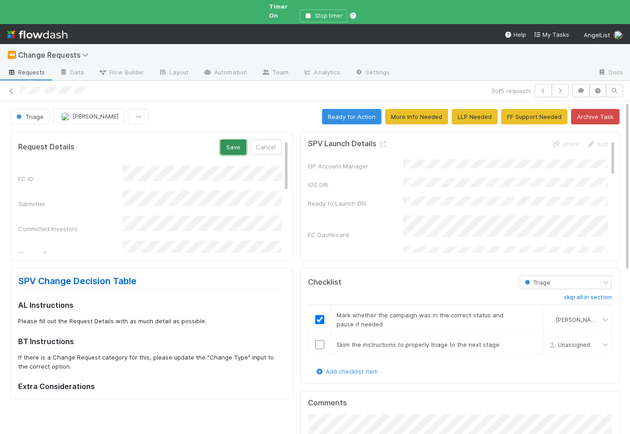
click at [230, 142] on button "Save" at bounding box center [233, 146] width 26 height 15
click at [319, 340] on input "checkbox" at bounding box center [319, 344] width 9 height 9
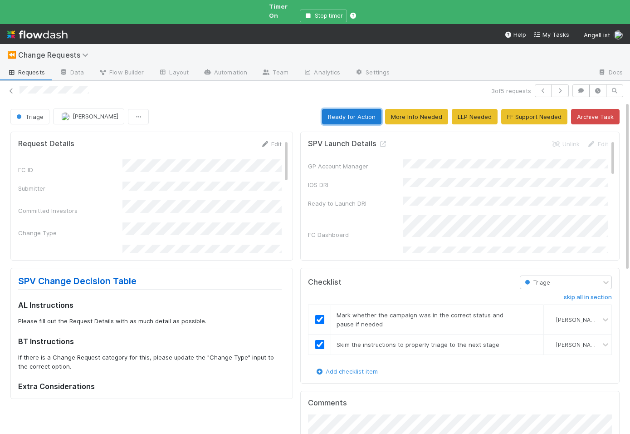
click at [361, 109] on button "Ready for Action" at bounding box center [351, 116] width 59 height 15
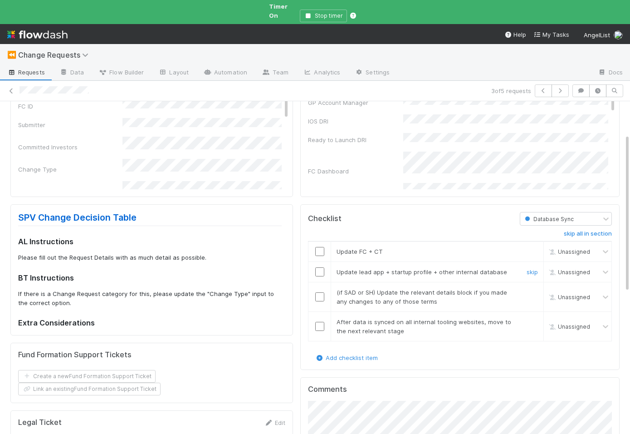
scroll to position [70, 0]
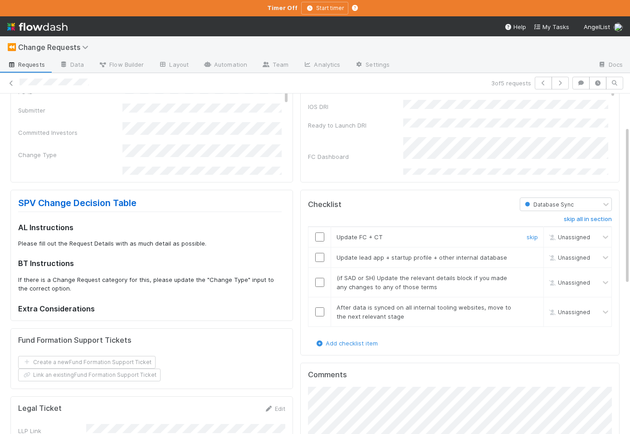
click at [322, 237] on input "checkbox" at bounding box center [319, 236] width 9 height 9
click at [534, 257] on link "skip" at bounding box center [532, 257] width 11 height 7
click at [534, 277] on link "skip" at bounding box center [532, 277] width 11 height 7
click at [319, 311] on input "checkbox" at bounding box center [319, 311] width 9 height 9
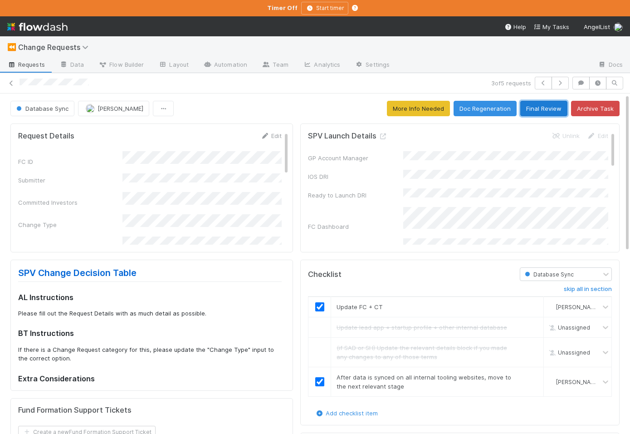
click at [531, 109] on button "Final Review" at bounding box center [543, 108] width 47 height 15
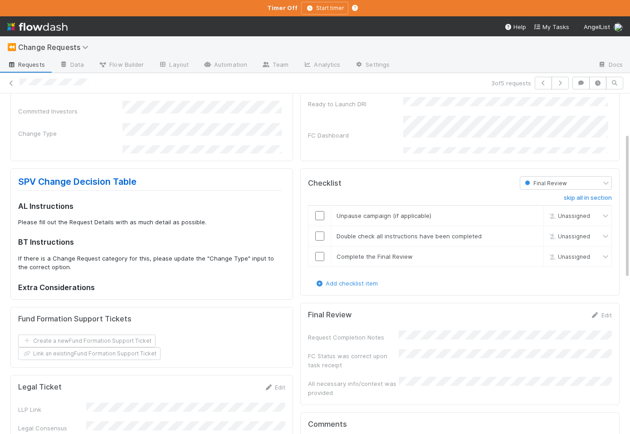
scroll to position [94, 0]
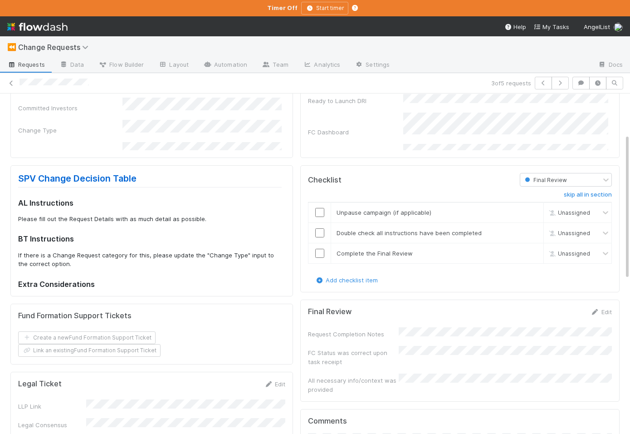
click at [366, 342] on div "Request Completion Notes FC Status was correct upon task receipt All necessary …" at bounding box center [460, 360] width 304 height 67
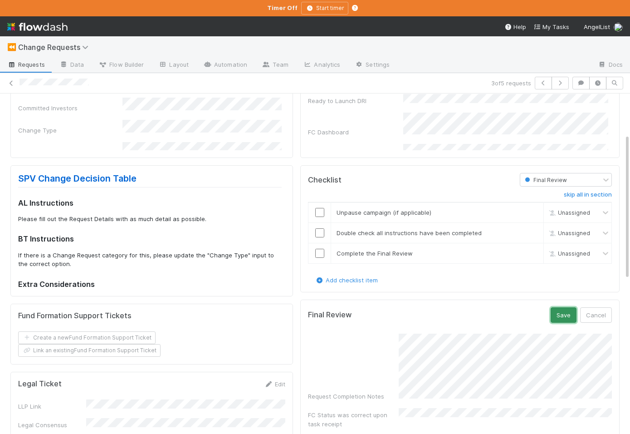
click at [568, 308] on button "Save" at bounding box center [564, 314] width 26 height 15
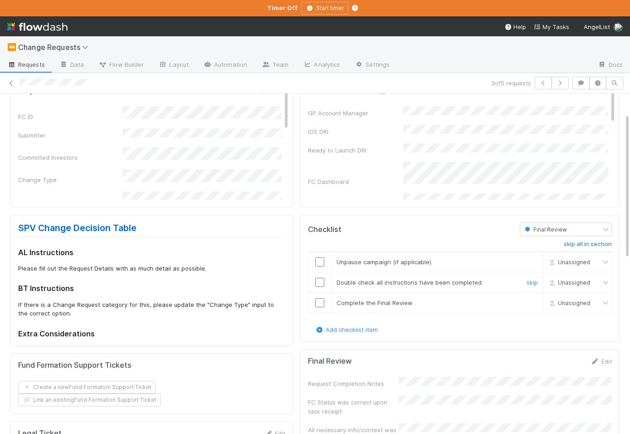
scroll to position [44, 0]
click at [532, 260] on link "skip" at bounding box center [532, 262] width 11 height 7
click at [321, 280] on input "checkbox" at bounding box center [319, 282] width 9 height 9
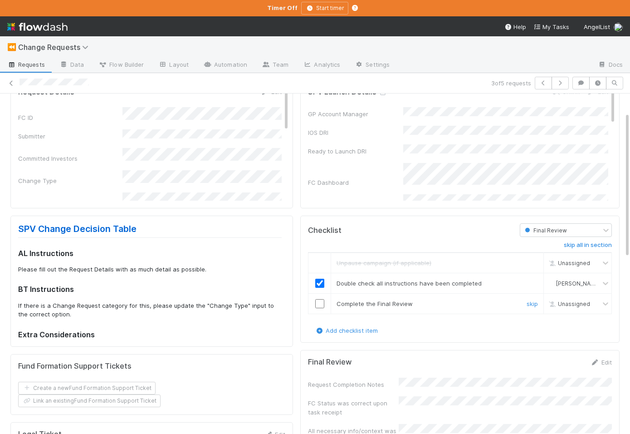
click at [322, 299] on input "checkbox" at bounding box center [319, 303] width 9 height 9
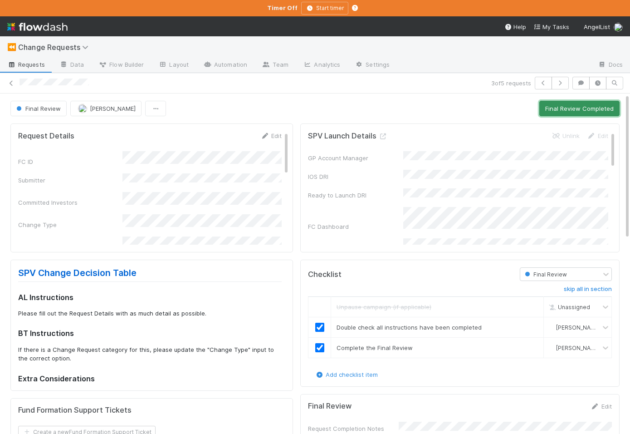
click at [577, 107] on button "Final Review Completed" at bounding box center [579, 108] width 80 height 15
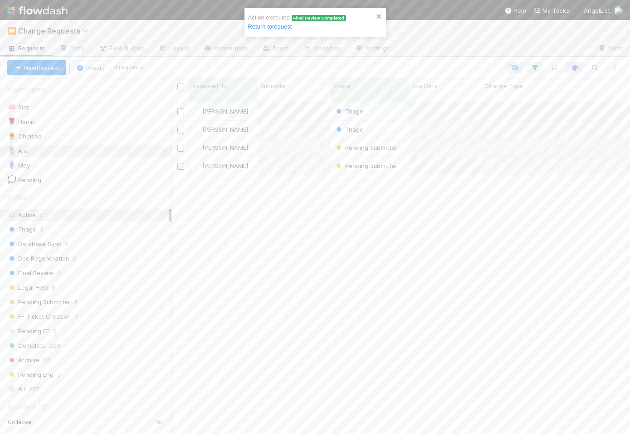
scroll to position [339, 459]
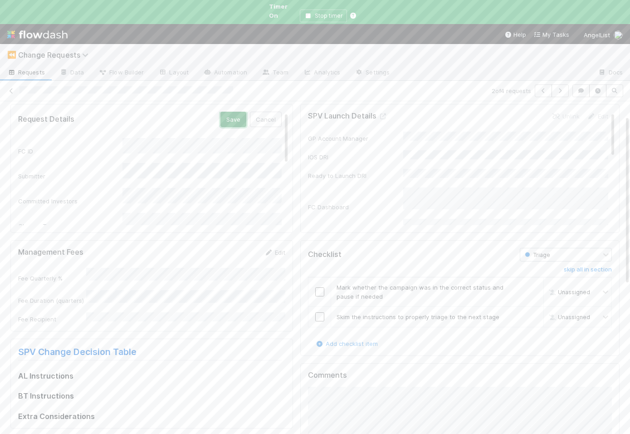
click at [236, 117] on button "Save" at bounding box center [233, 119] width 26 height 15
click at [321, 287] on input "checkbox" at bounding box center [319, 291] width 9 height 9
click at [321, 312] on input "checkbox" at bounding box center [319, 316] width 9 height 9
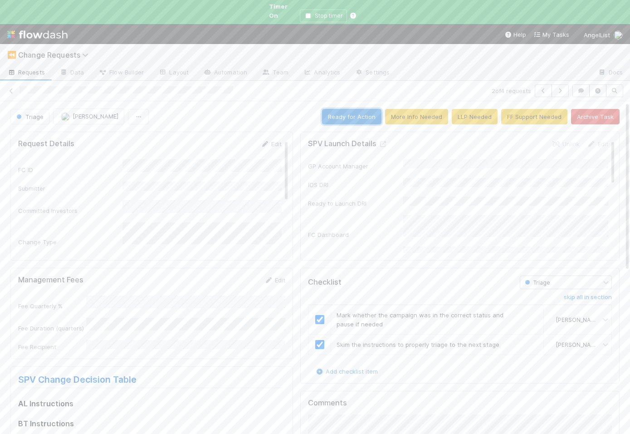
click at [369, 110] on button "Ready for Action" at bounding box center [351, 116] width 59 height 15
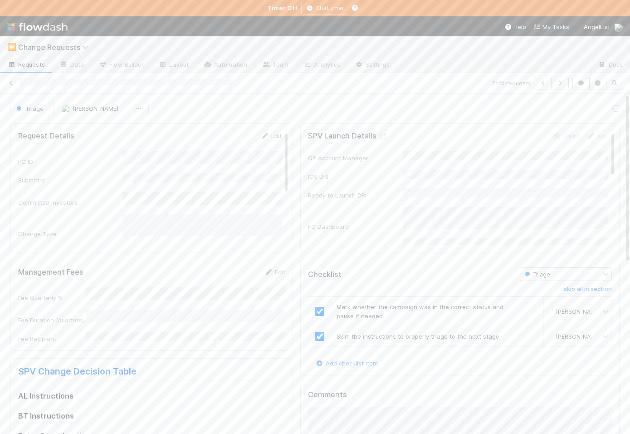
click at [578, 89] on div "2 of 4 requests" at bounding box center [315, 83] width 630 height 20
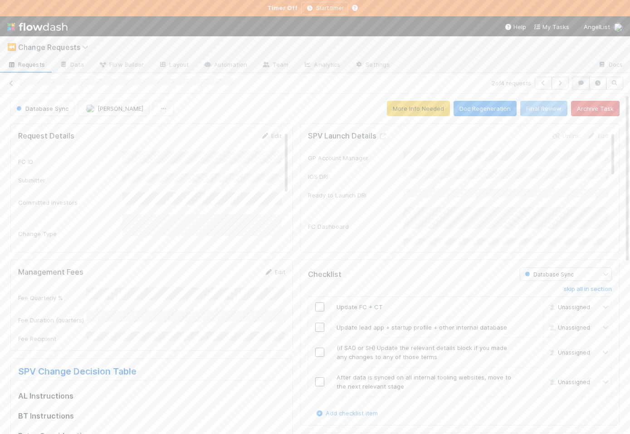
click at [579, 86] on button "button" at bounding box center [580, 83] width 17 height 13
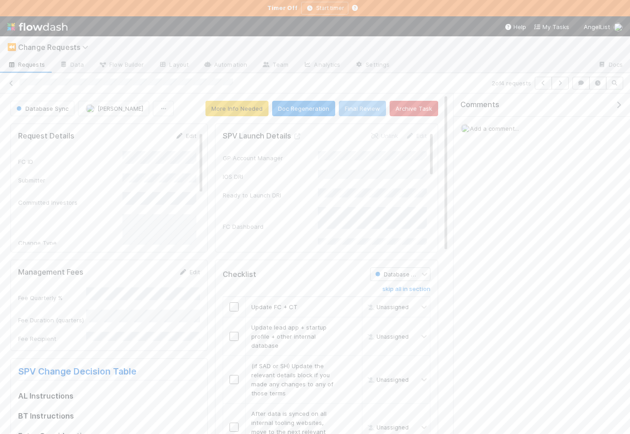
click at [513, 128] on span "Add a comment..." at bounding box center [494, 128] width 49 height 7
click at [494, 277] on button "Add Comment" at bounding box center [494, 275] width 53 height 15
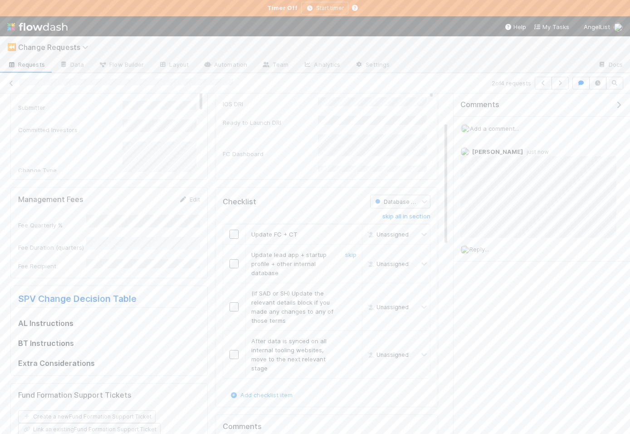
scroll to position [82, 0]
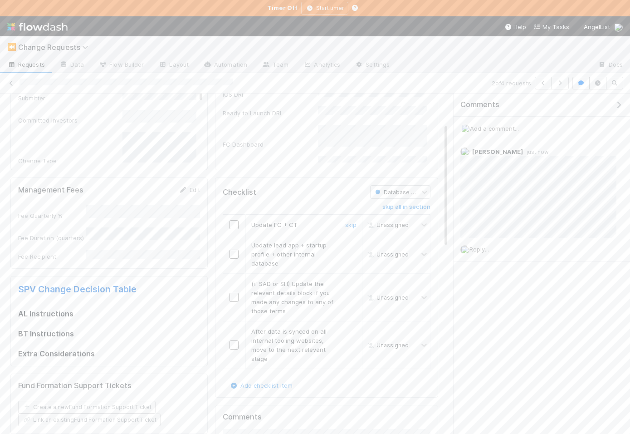
click at [233, 224] on input "checkbox" at bounding box center [233, 224] width 9 height 9
click at [351, 244] on link "skip" at bounding box center [350, 244] width 11 height 7
click at [351, 284] on link "skip" at bounding box center [350, 283] width 11 height 7
click at [233, 345] on input "checkbox" at bounding box center [233, 344] width 9 height 9
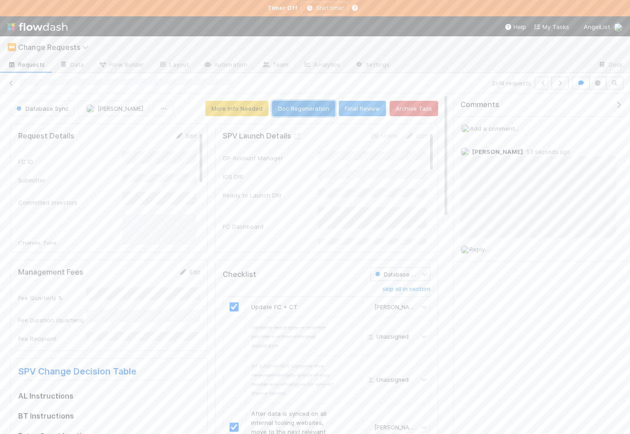
click at [320, 108] on button "Doc Regeneration" at bounding box center [303, 108] width 63 height 15
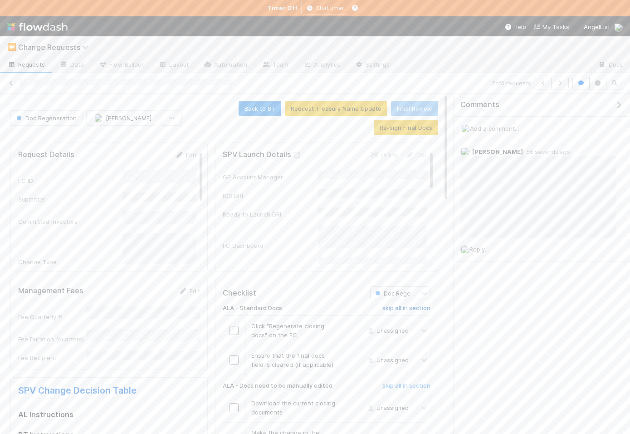
click at [403, 311] on h6 "skip all in section" at bounding box center [406, 307] width 48 height 7
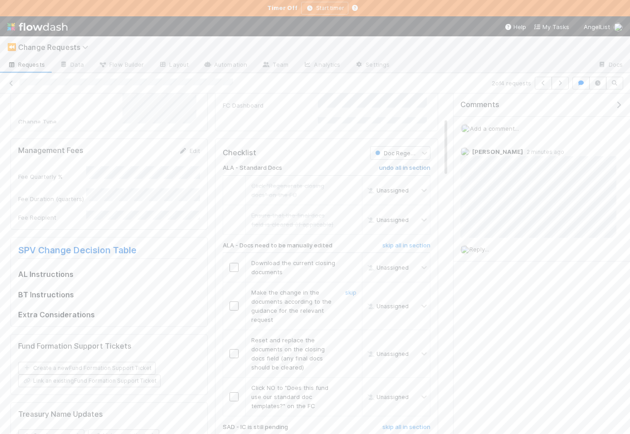
scroll to position [161, 0]
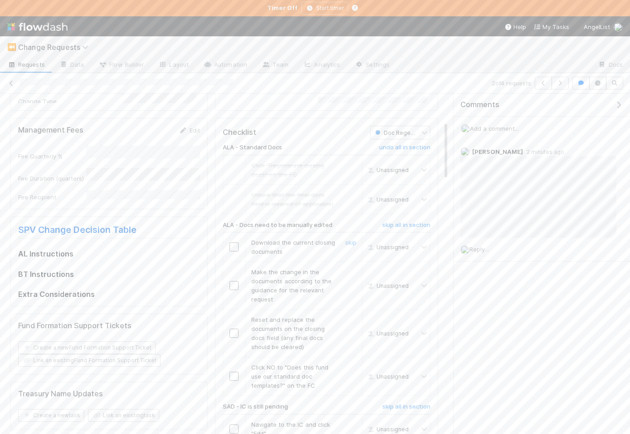
click at [236, 248] on input "checkbox" at bounding box center [233, 246] width 9 height 9
click at [234, 285] on input "checkbox" at bounding box center [233, 285] width 9 height 9
checkbox input "true"
click at [236, 332] on input "checkbox" at bounding box center [233, 332] width 9 height 9
click at [235, 373] on input "checkbox" at bounding box center [233, 375] width 9 height 9
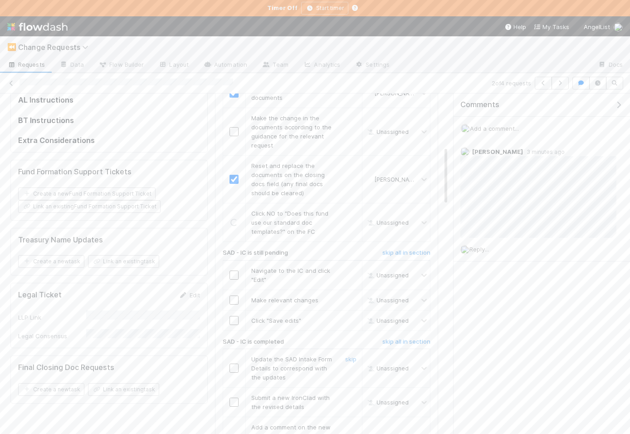
scroll to position [321, 0]
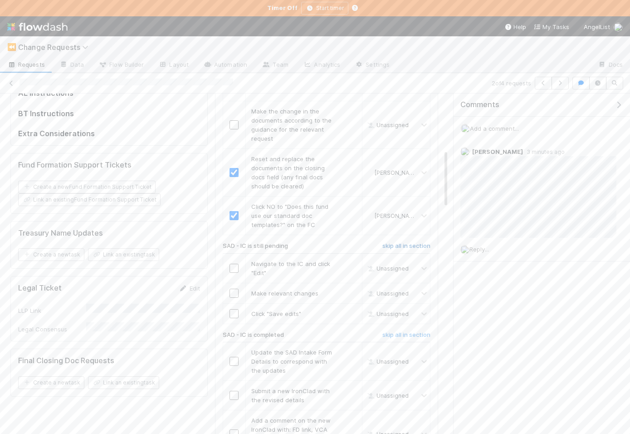
click at [402, 244] on h6 "skip all in section" at bounding box center [406, 245] width 48 height 7
click at [403, 340] on link "skip all in section" at bounding box center [406, 336] width 48 height 11
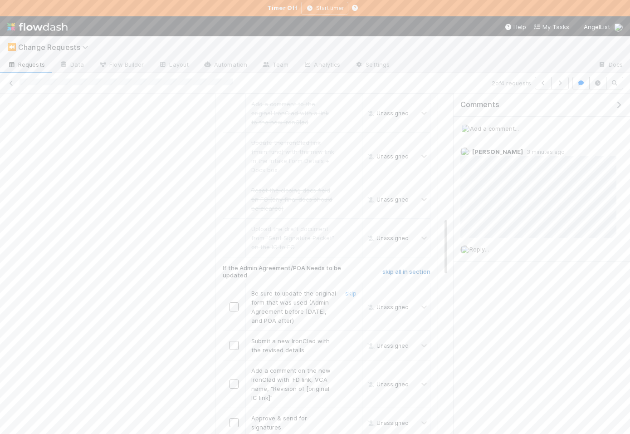
checkbox input "true"
click at [402, 268] on h6 "skip all in section" at bounding box center [406, 271] width 48 height 7
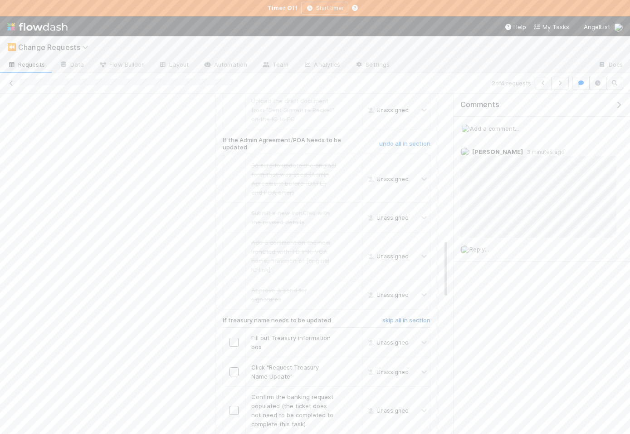
click at [395, 317] on h6 "skip all in section" at bounding box center [406, 320] width 48 height 7
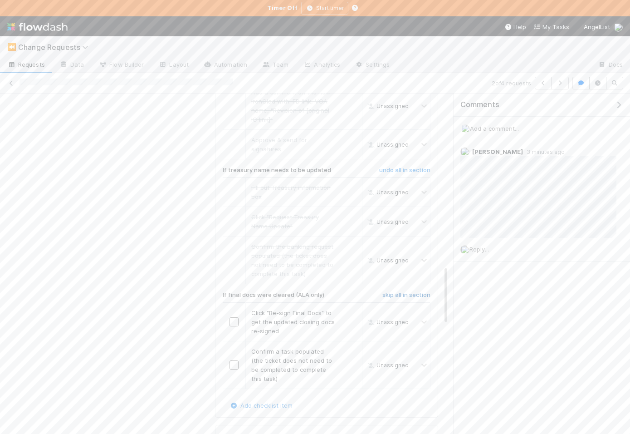
click at [398, 291] on h6 "skip all in section" at bounding box center [406, 294] width 48 height 7
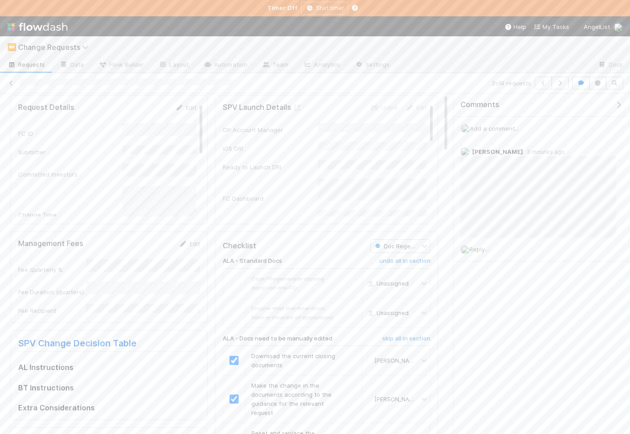
scroll to position [0, 0]
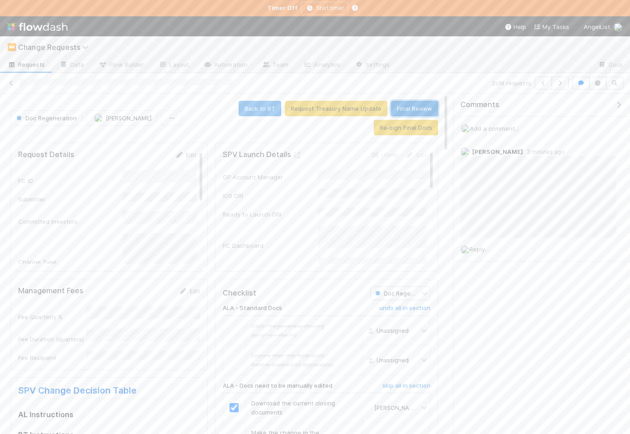
click at [403, 112] on button "Final Review" at bounding box center [414, 108] width 47 height 15
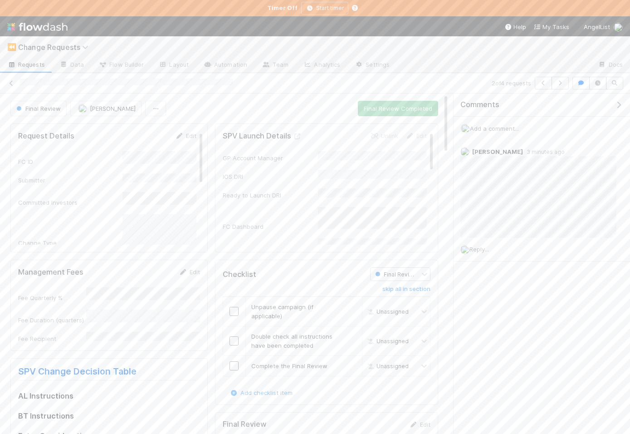
click at [508, 128] on span "Add a comment..." at bounding box center [494, 128] width 49 height 7
click at [488, 264] on button "Add Comment" at bounding box center [494, 267] width 53 height 15
click at [233, 308] on input "checkbox" at bounding box center [233, 311] width 9 height 9
click at [232, 337] on input "checkbox" at bounding box center [233, 340] width 9 height 9
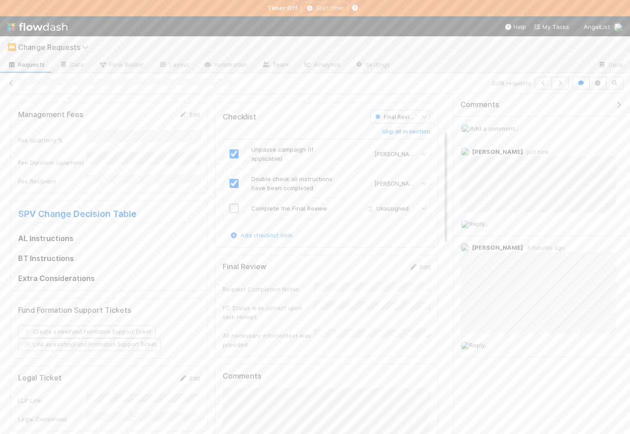
scroll to position [161, 0]
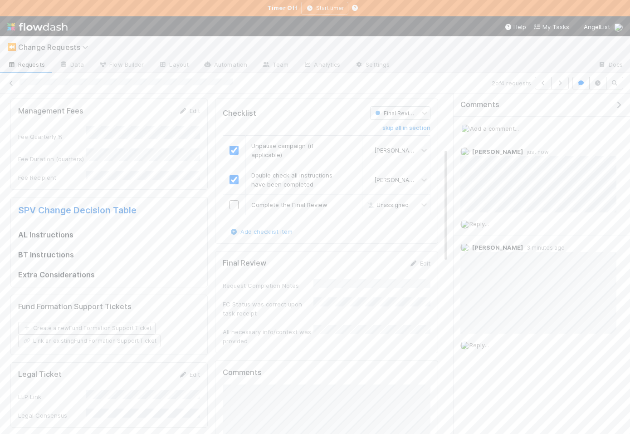
click at [282, 293] on div "Request Completion Notes FC Status was correct upon task receipt All necessary …" at bounding box center [327, 311] width 208 height 67
click at [376, 267] on button "Save" at bounding box center [382, 266] width 26 height 15
click at [233, 203] on input "checkbox" at bounding box center [233, 204] width 9 height 9
click at [306, 348] on div "All necessary info/context was provided" at bounding box center [268, 354] width 91 height 18
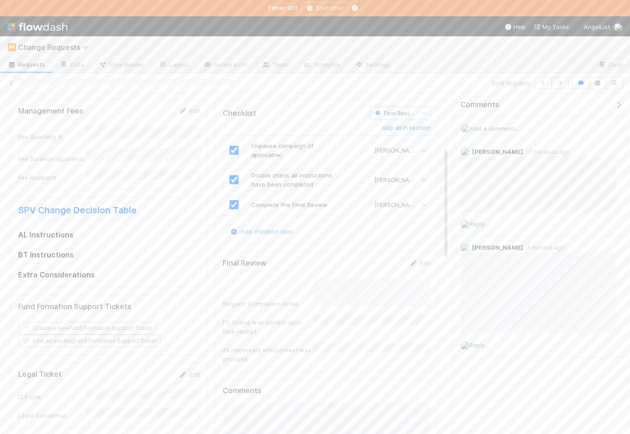
click at [306, 348] on div "All necessary info/context was provided" at bounding box center [268, 354] width 91 height 18
click at [378, 272] on button "Save" at bounding box center [382, 266] width 26 height 15
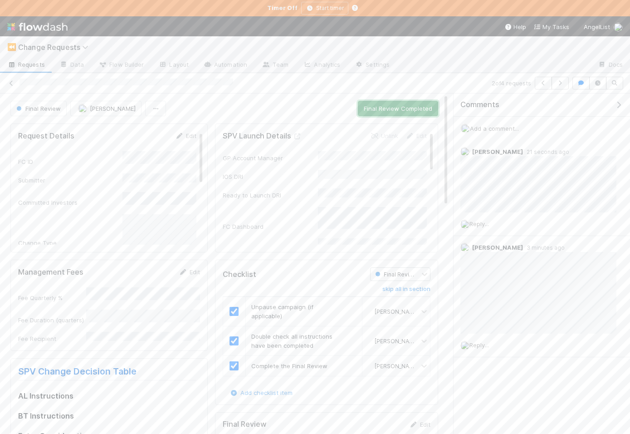
click at [398, 109] on button "Final Review Completed" at bounding box center [398, 108] width 80 height 15
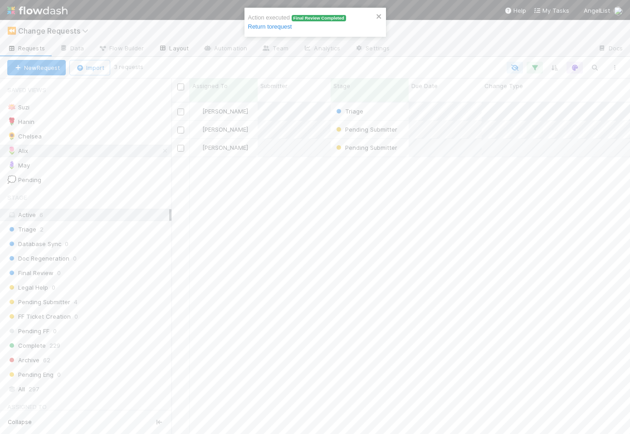
scroll to position [339, 459]
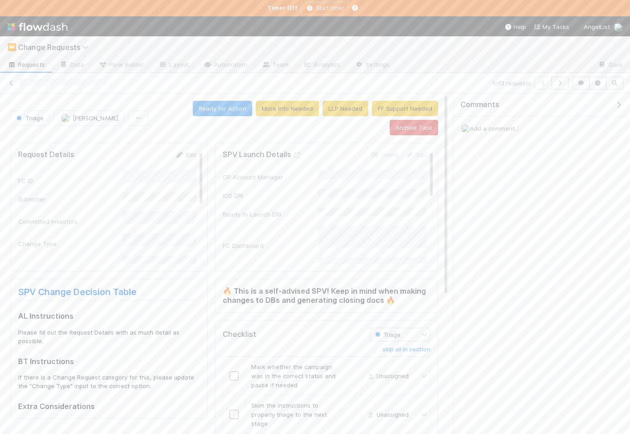
click at [617, 105] on icon "button" at bounding box center [618, 104] width 9 height 7
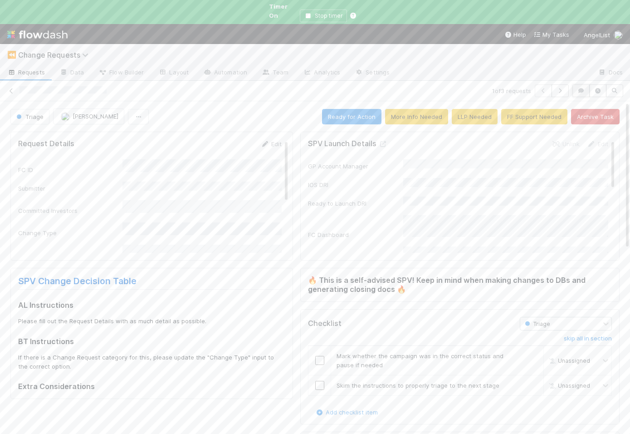
click at [580, 88] on icon "button" at bounding box center [580, 90] width 9 height 5
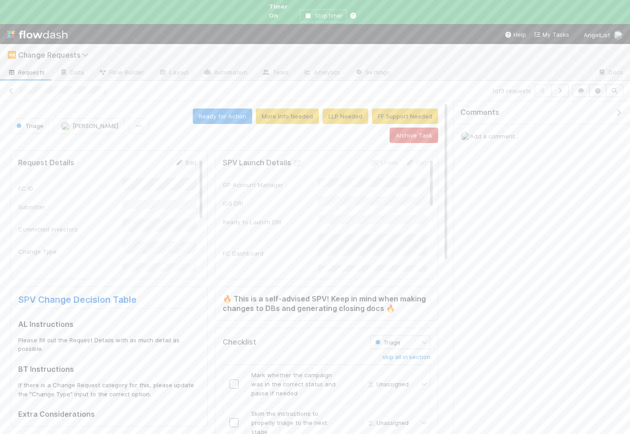
click at [514, 132] on span "Add a comment..." at bounding box center [494, 135] width 49 height 7
click at [480, 268] on button "Add Comment" at bounding box center [494, 275] width 53 height 15
click at [283, 108] on button "More Info Needed" at bounding box center [287, 115] width 63 height 15
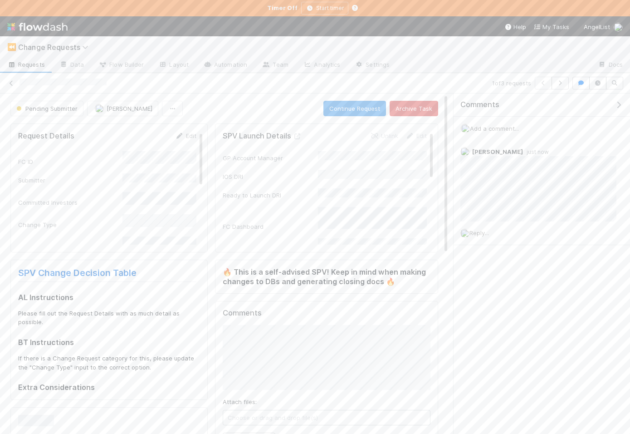
click at [45, 65] on link "Requests" at bounding box center [26, 65] width 52 height 15
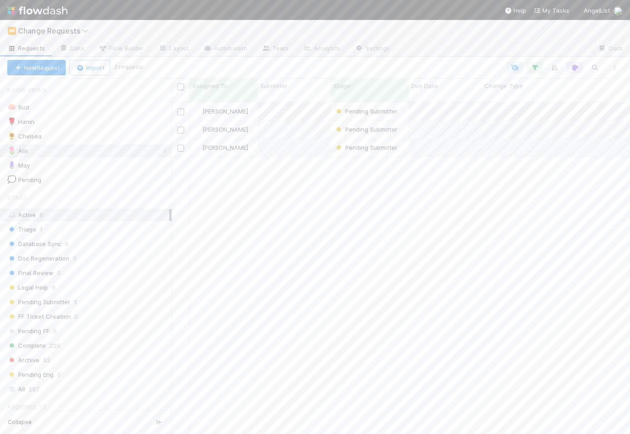
scroll to position [339, 459]
click at [332, 123] on span "Pending Submitter" at bounding box center [366, 129] width 68 height 12
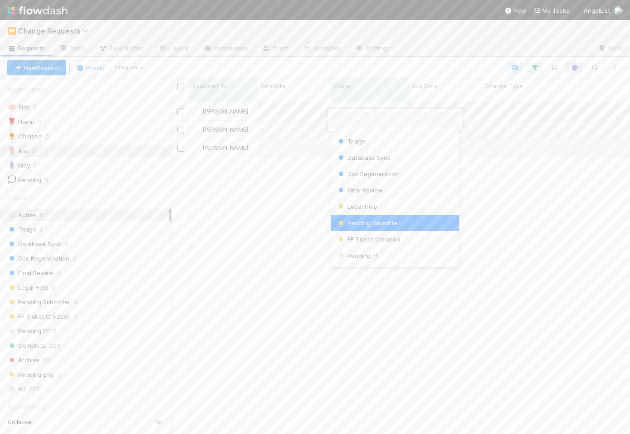
click at [305, 174] on div at bounding box center [315, 217] width 630 height 434
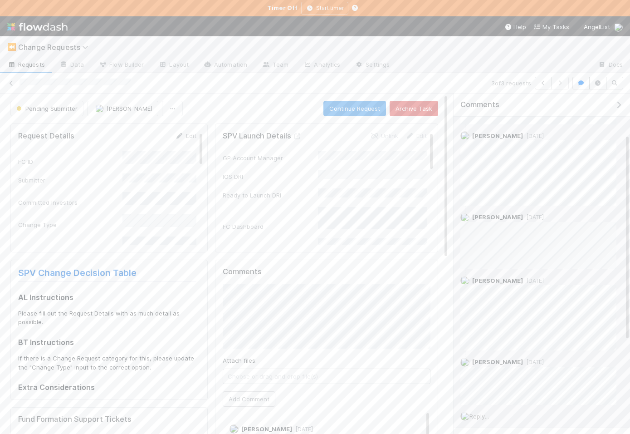
scroll to position [220, 0]
click at [483, 376] on span "Reply..." at bounding box center [479, 377] width 20 height 7
click at [490, 374] on button "Add Reply" at bounding box center [491, 379] width 40 height 15
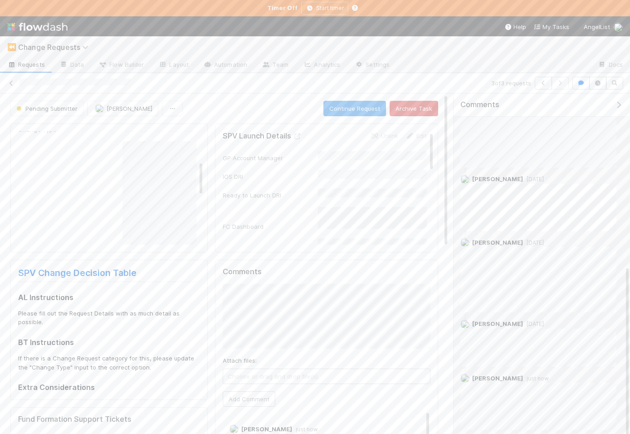
scroll to position [283, 0]
click at [543, 80] on icon "button" at bounding box center [543, 82] width 9 height 5
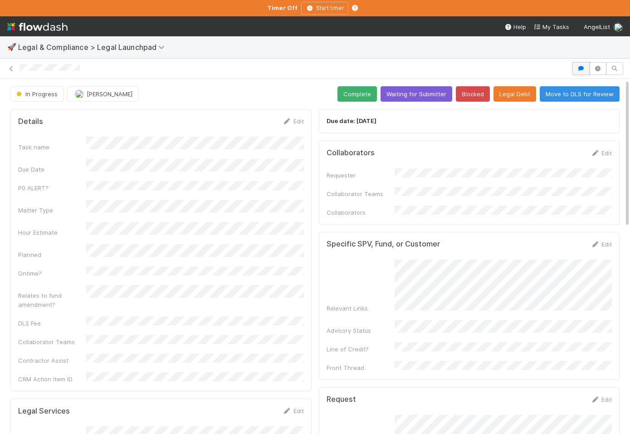
click at [579, 69] on icon "button" at bounding box center [580, 68] width 9 height 5
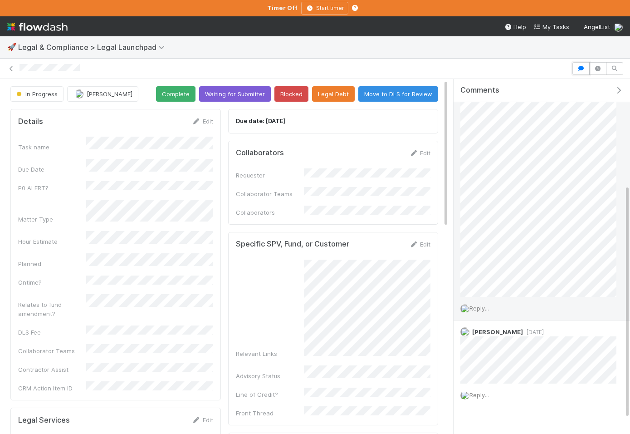
scroll to position [171, 0]
click at [488, 304] on span "Reply..." at bounding box center [479, 304] width 20 height 7
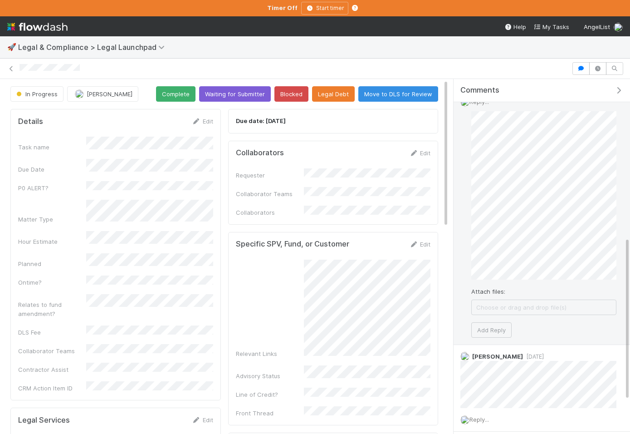
scroll to position [406, 0]
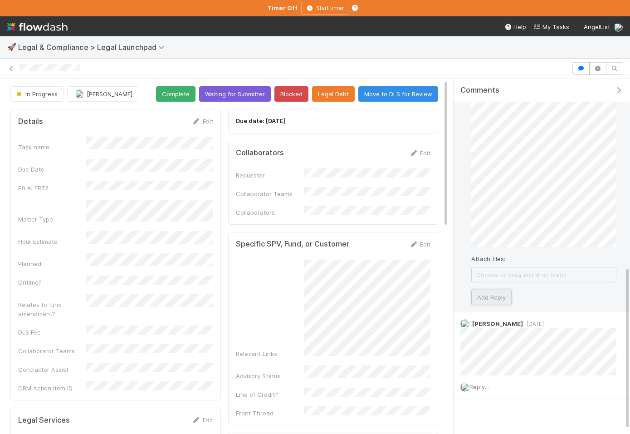
click at [495, 295] on button "Add Reply" at bounding box center [491, 296] width 40 height 15
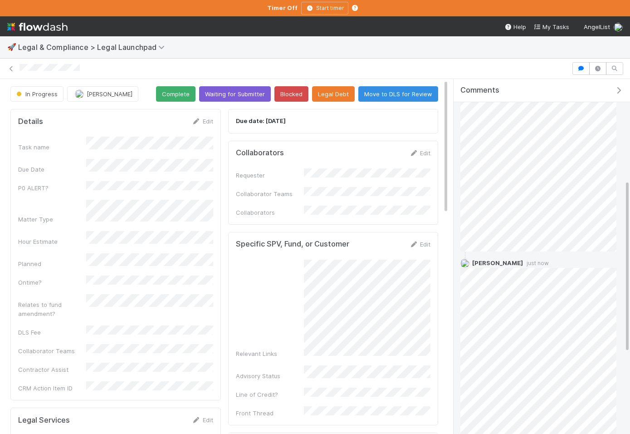
scroll to position [203, 0]
click at [617, 89] on icon "button" at bounding box center [618, 90] width 9 height 7
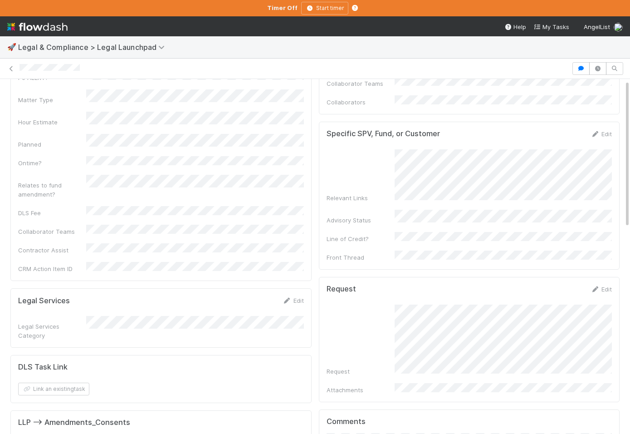
scroll to position [0, 0]
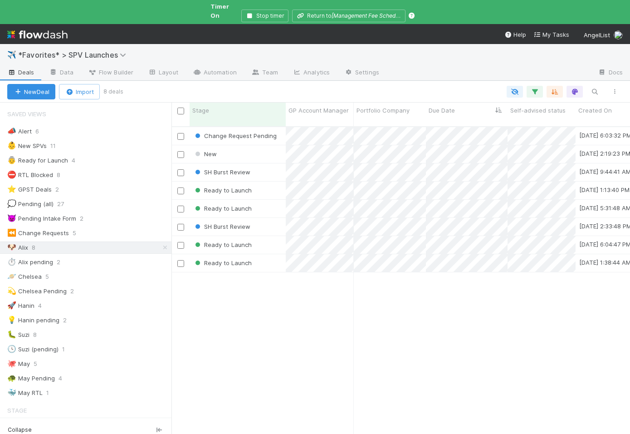
scroll to position [322, 459]
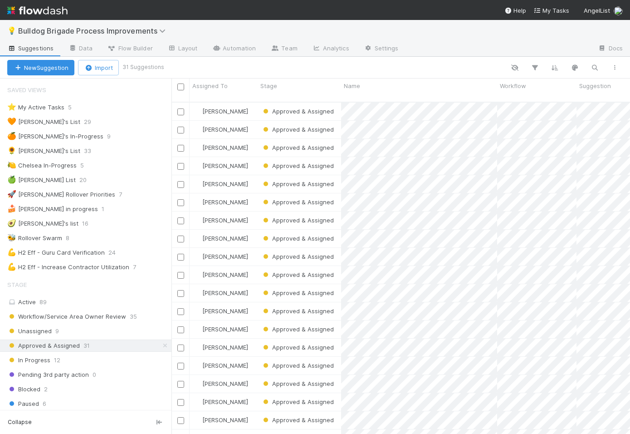
scroll to position [0, 0]
click at [15, 31] on div "💡 Bulldog Brigade Process Improvements" at bounding box center [315, 31] width 630 height 22
click at [23, 29] on span "Bulldog Brigade Process Improvements" at bounding box center [94, 30] width 152 height 9
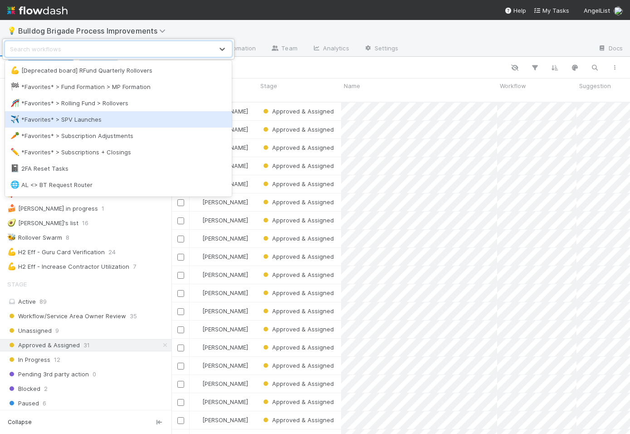
click at [41, 116] on div "✈️ *Favorites* > SPV Launches" at bounding box center [118, 119] width 216 height 9
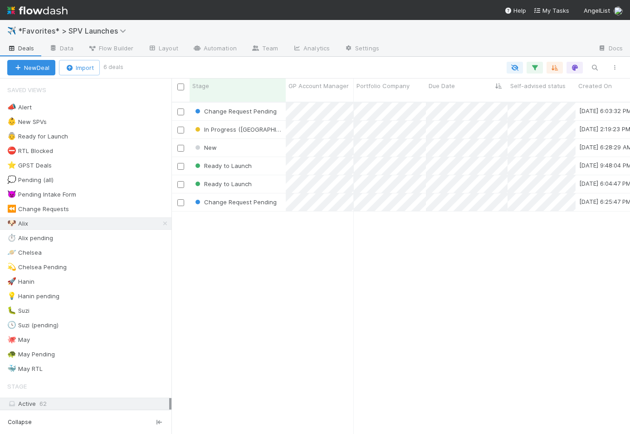
scroll to position [0, 0]
click at [76, 236] on div "⏱️ Alix pending 2" at bounding box center [89, 237] width 164 height 11
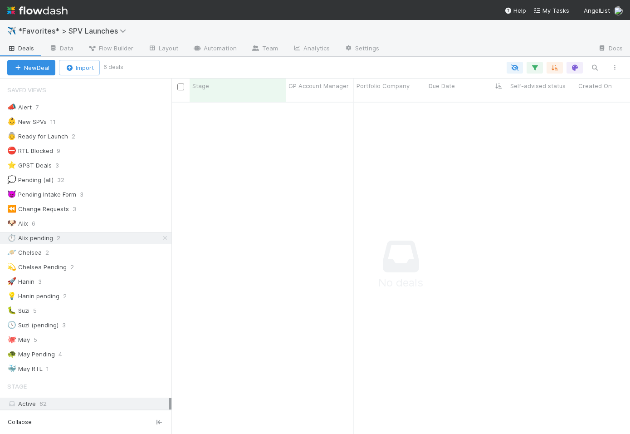
scroll to position [339, 459]
click at [537, 68] on icon "button" at bounding box center [534, 67] width 9 height 8
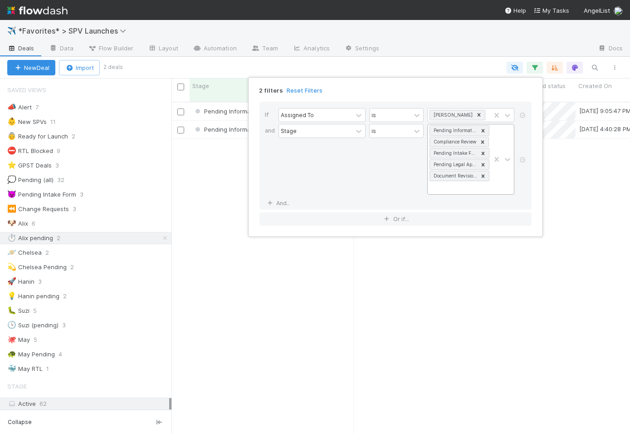
click at [459, 182] on div "Pending Information Compliance Review Pending Intake Form Pending Legal Approva…" at bounding box center [459, 159] width 63 height 70
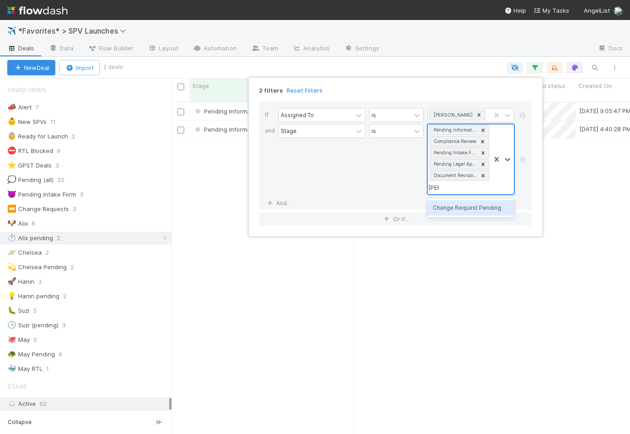
type input "change"
click at [450, 205] on div "Change Request Pending" at bounding box center [470, 207] width 87 height 15
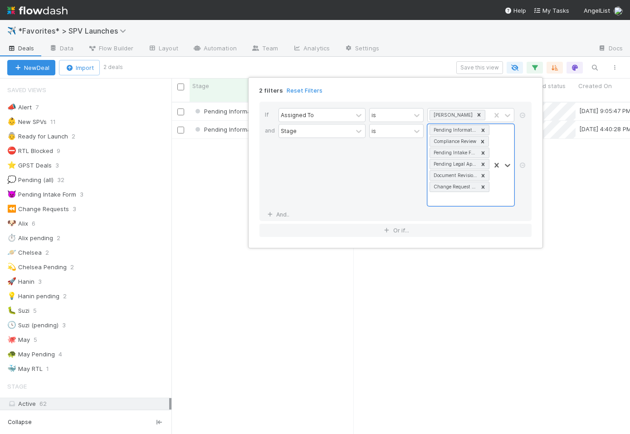
scroll to position [339, 459]
click at [435, 62] on div "2 filters Reset Filters If Assigned To is Alix Hashagen and Stage is Pending In…" at bounding box center [315, 217] width 630 height 434
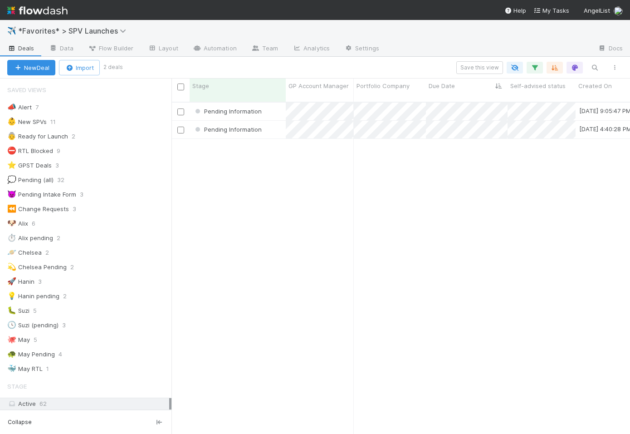
click at [472, 60] on div "New Deal Import 2 deals Save this view" at bounding box center [315, 68] width 630 height 22
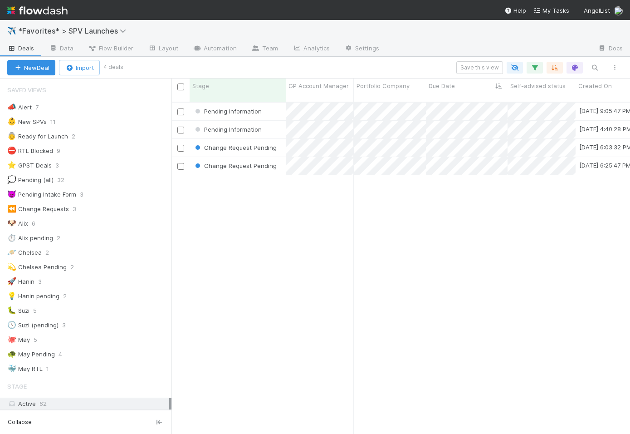
click at [472, 60] on div "New Deal Import 4 deals Save this view" at bounding box center [315, 68] width 630 height 22
click at [471, 68] on button "Save this view" at bounding box center [479, 67] width 47 height 13
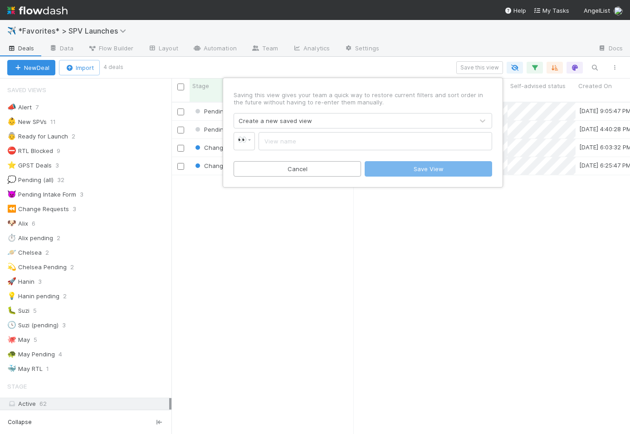
click at [320, 126] on div "Create a new saved view" at bounding box center [353, 120] width 239 height 15
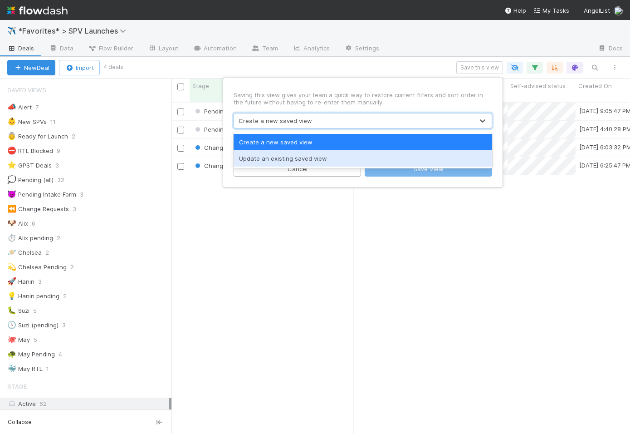
click at [300, 156] on div "Update an existing saved view" at bounding box center [363, 158] width 259 height 16
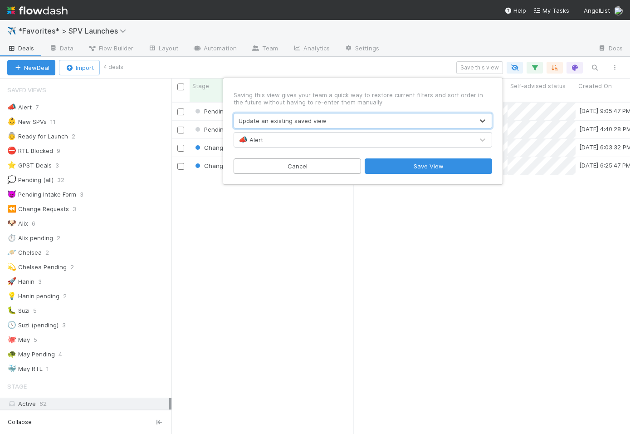
click at [293, 140] on div "📣 Alert" at bounding box center [353, 139] width 239 height 15
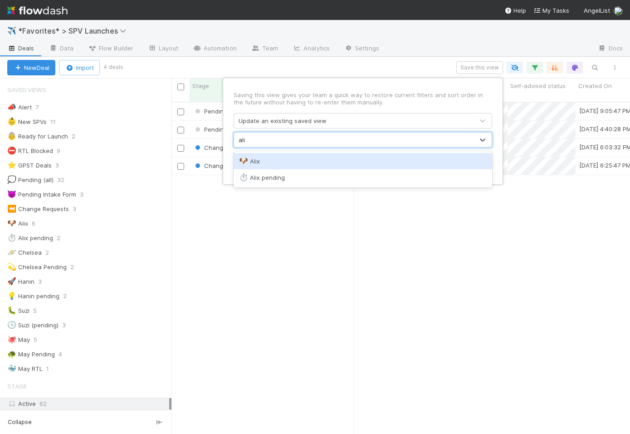
type input "alix"
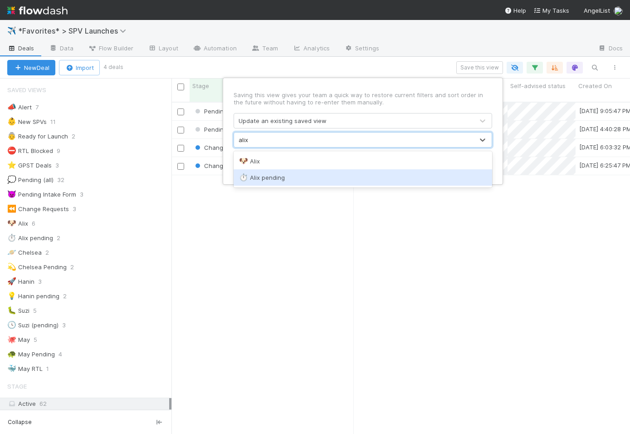
click at [275, 174] on div "⏱️ Alix pending" at bounding box center [363, 177] width 248 height 9
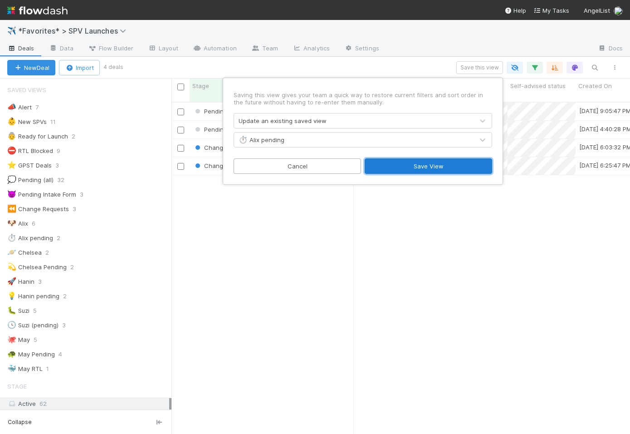
click at [375, 166] on button "Save View" at bounding box center [428, 165] width 127 height 15
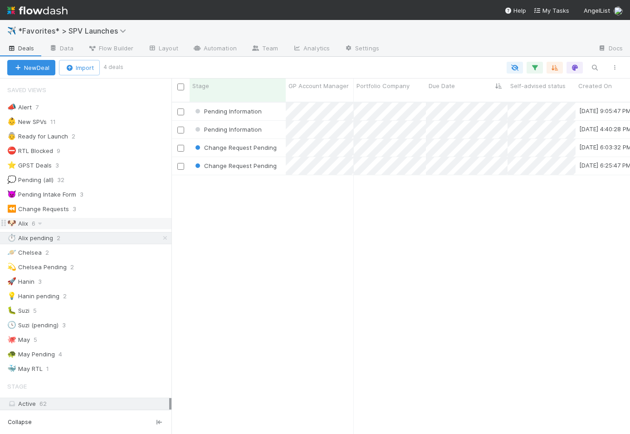
click at [131, 223] on div "🐶 Alix 6" at bounding box center [89, 223] width 164 height 11
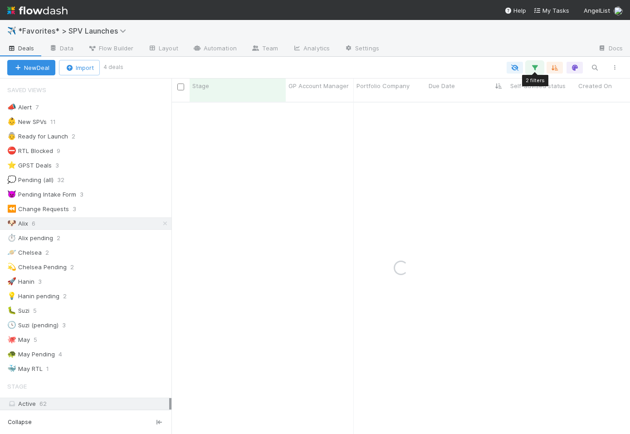
click at [529, 68] on button "button" at bounding box center [535, 68] width 16 height 12
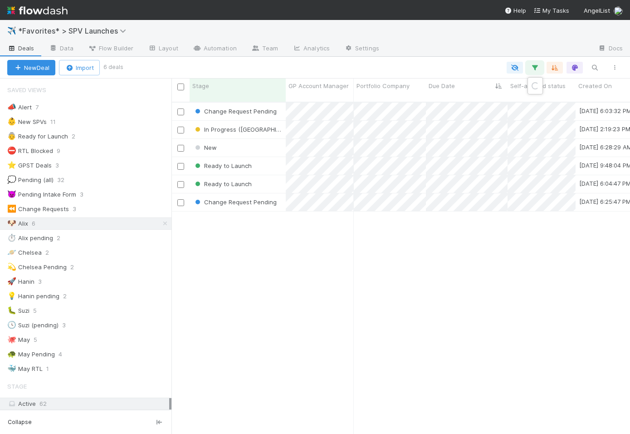
scroll to position [339, 459]
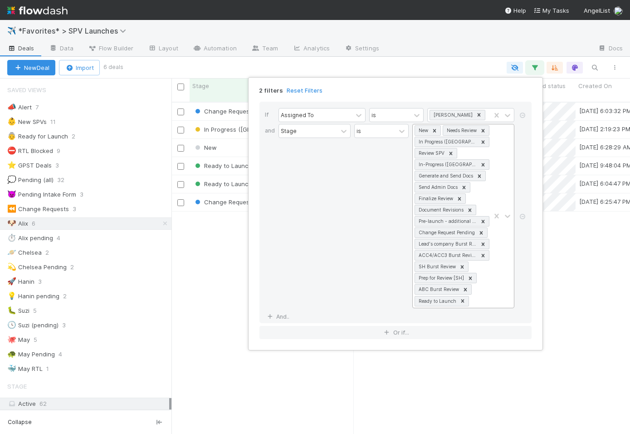
click at [481, 177] on icon at bounding box center [479, 175] width 3 height 3
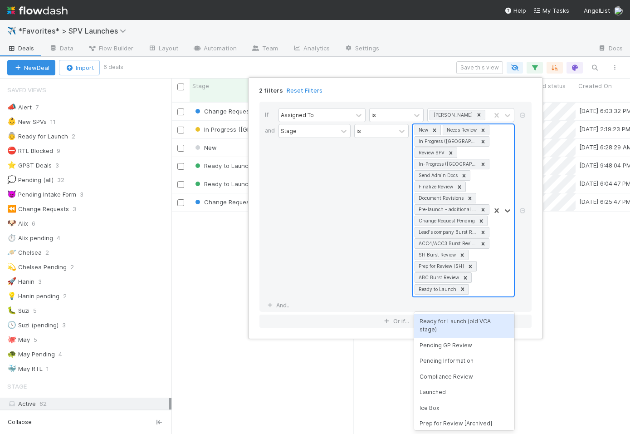
scroll to position [339, 459]
click at [465, 177] on icon at bounding box center [464, 175] width 3 height 3
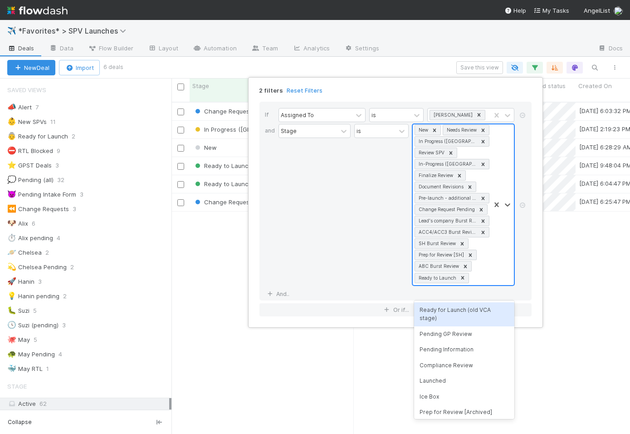
click at [483, 200] on icon at bounding box center [483, 197] width 3 height 3
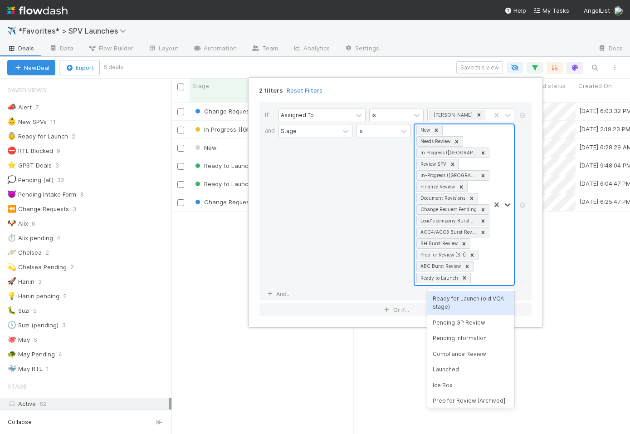
click at [426, 63] on div "2 filters Reset Filters If Assigned To is Alix Hashagen and Stage is option Pre…" at bounding box center [315, 217] width 630 height 434
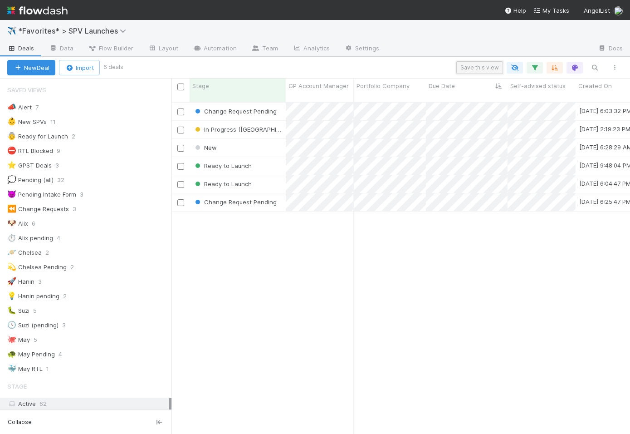
click at [473, 70] on button "Save this view" at bounding box center [479, 67] width 47 height 13
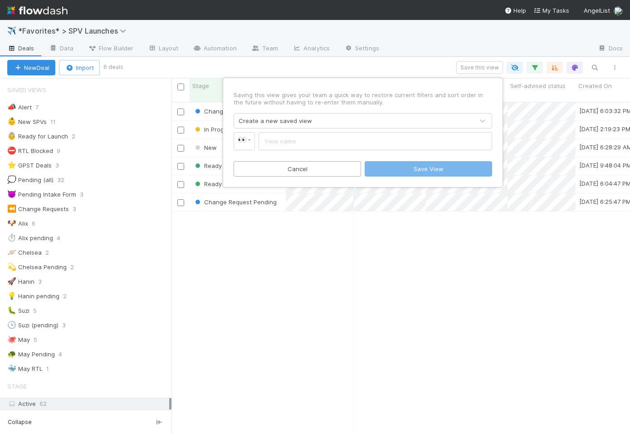
click at [294, 122] on div "Create a new saved view" at bounding box center [275, 120] width 73 height 9
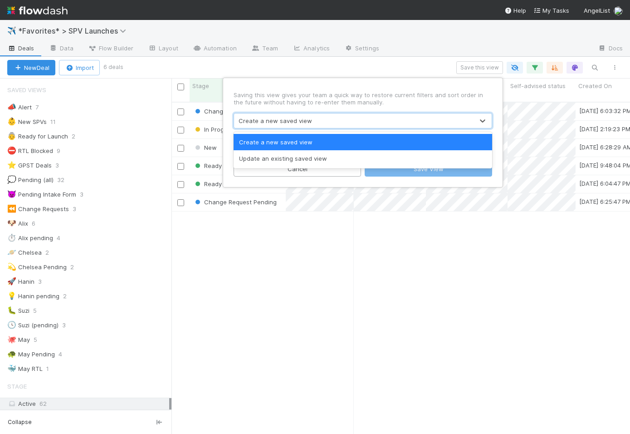
click at [285, 154] on div "Update an existing saved view" at bounding box center [363, 158] width 259 height 16
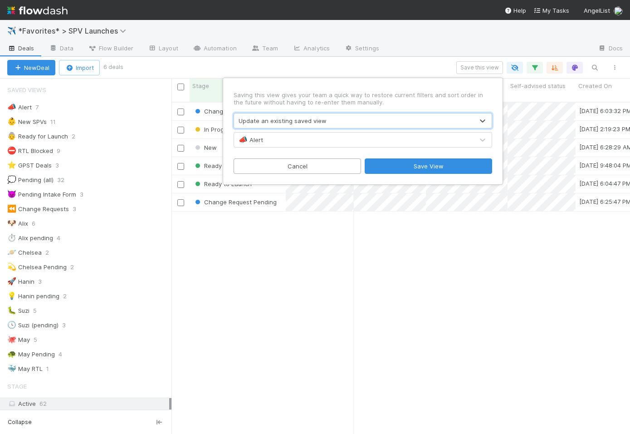
click at [272, 137] on div "📣 Alert" at bounding box center [353, 139] width 239 height 15
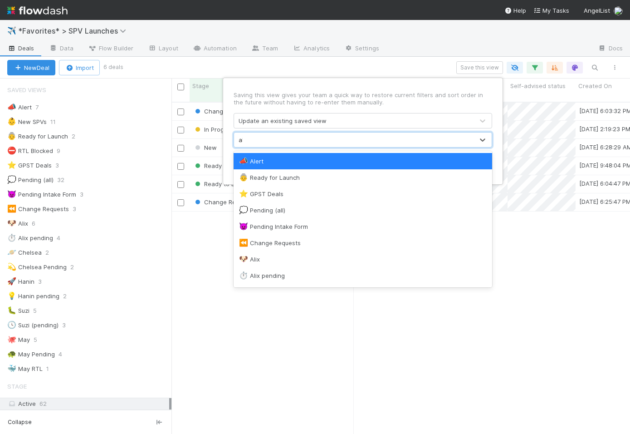
type input "ali"
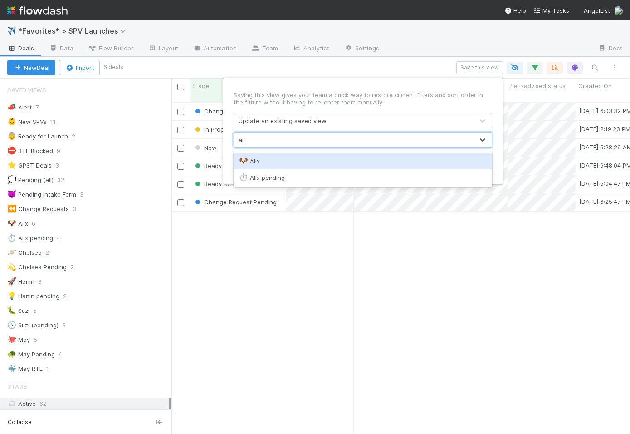
click at [265, 159] on div "🐶 Alix" at bounding box center [363, 160] width 248 height 9
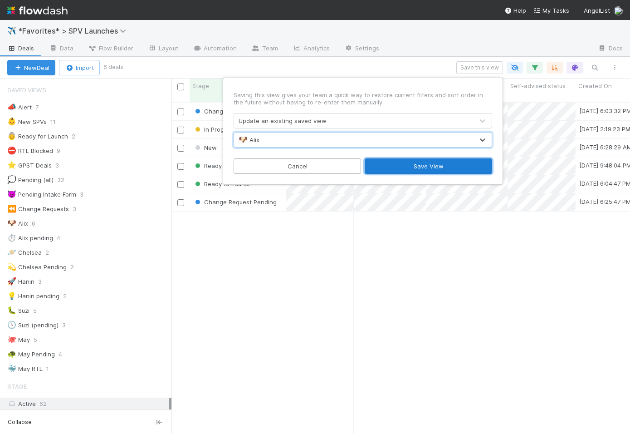
click at [439, 163] on button "Save View" at bounding box center [428, 165] width 127 height 15
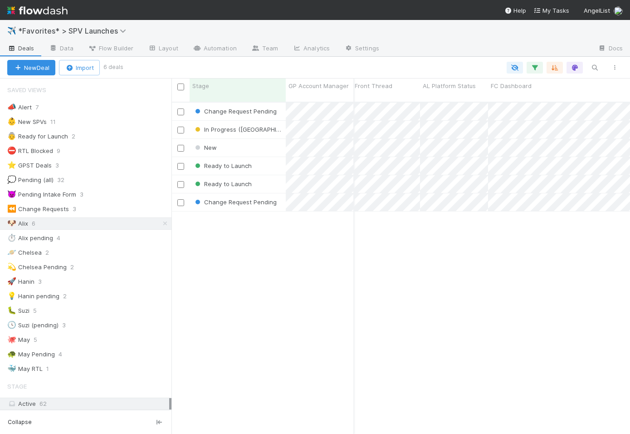
scroll to position [0, 563]
click at [122, 209] on div "⏪ Change Requests 3" at bounding box center [89, 208] width 164 height 11
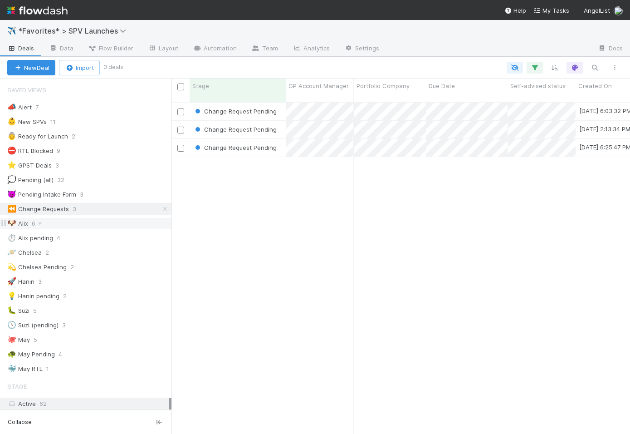
click at [118, 224] on div "🐶 Alix 6" at bounding box center [89, 223] width 164 height 11
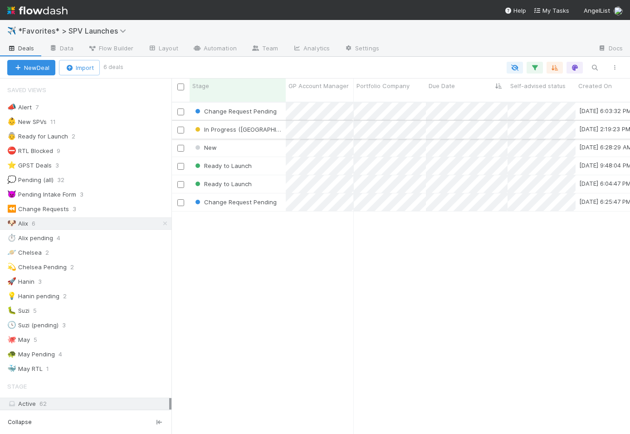
click at [267, 121] on div "In Progress (PA)" at bounding box center [238, 130] width 96 height 18
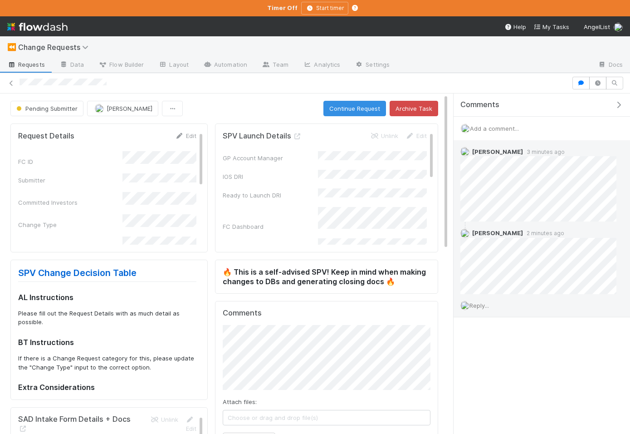
click at [484, 306] on span "Reply..." at bounding box center [479, 305] width 20 height 7
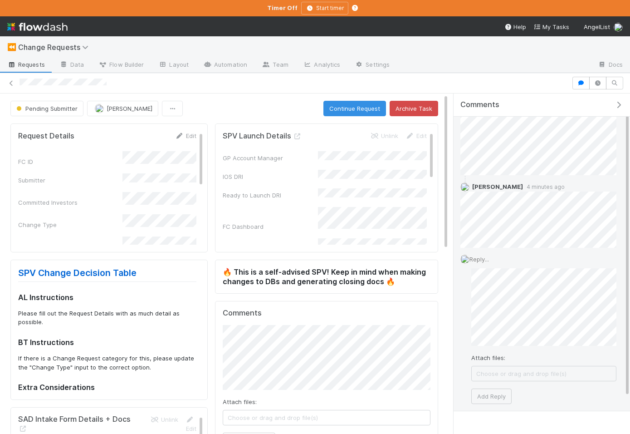
scroll to position [52, 0]
click at [481, 388] on button "Add Reply" at bounding box center [491, 389] width 40 height 15
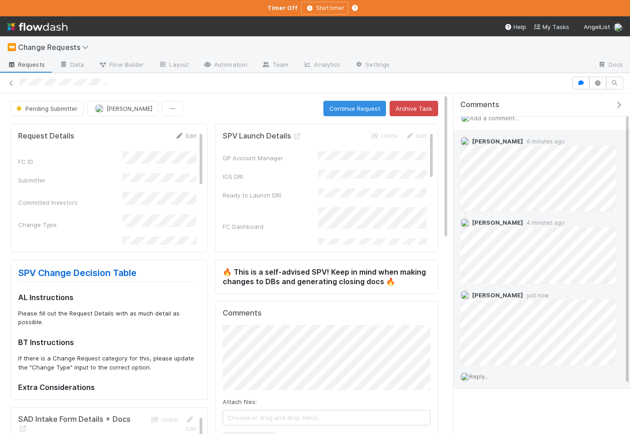
scroll to position [9, 0]
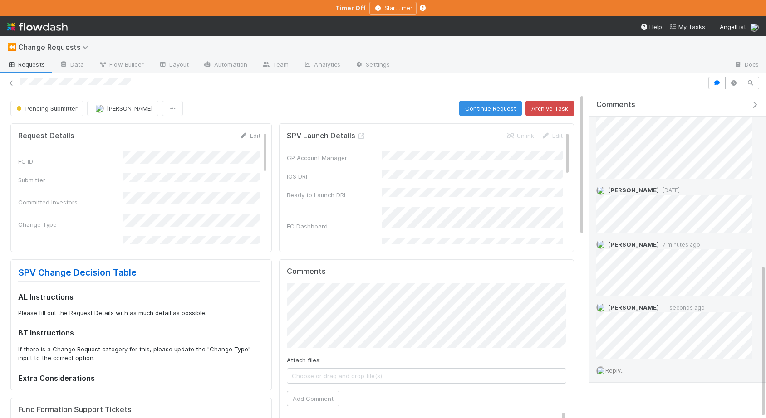
scroll to position [361, 0]
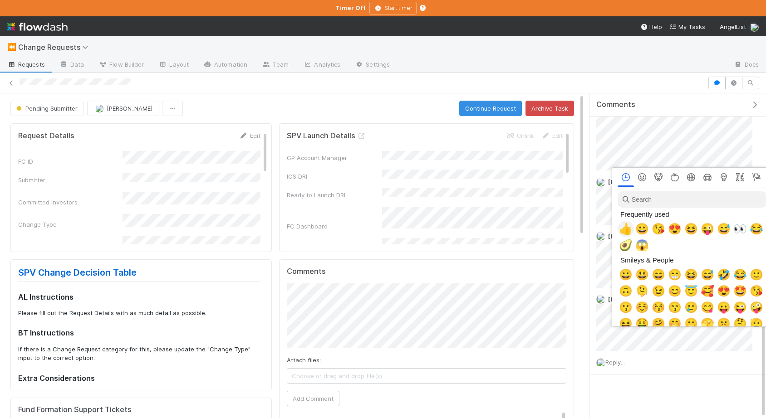
click at [630, 228] on span "👍" at bounding box center [626, 229] width 14 height 13
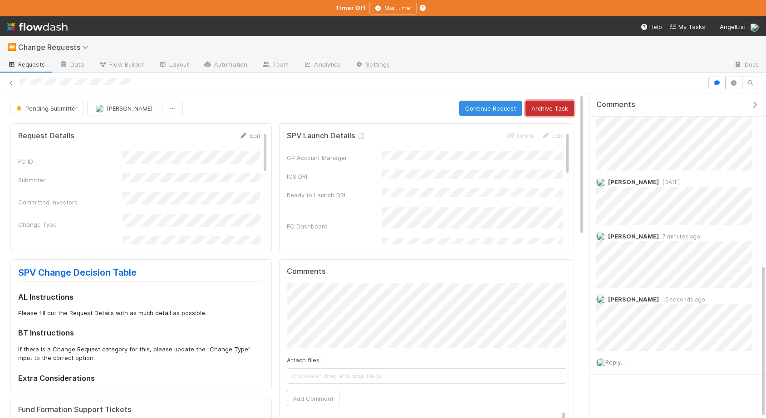
click at [547, 108] on button "Archive Task" at bounding box center [549, 108] width 49 height 15
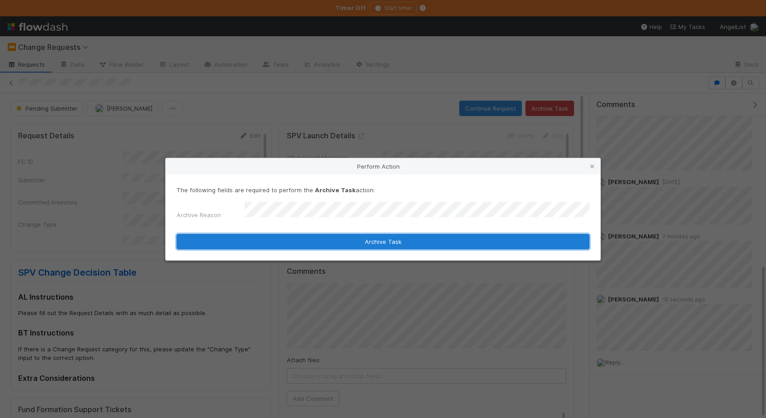
click at [348, 237] on button "Archive Task" at bounding box center [382, 241] width 413 height 15
